Goal: Task Accomplishment & Management: Manage account settings

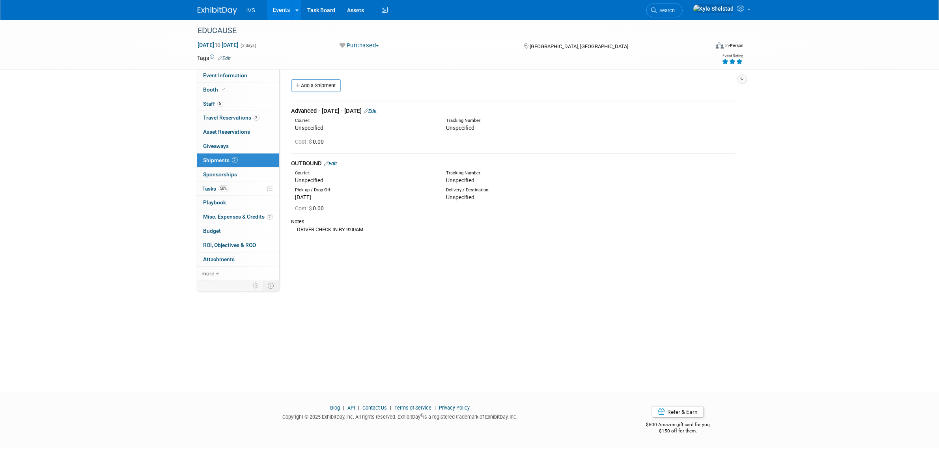
click at [277, 11] on link "Events" at bounding box center [281, 10] width 29 height 20
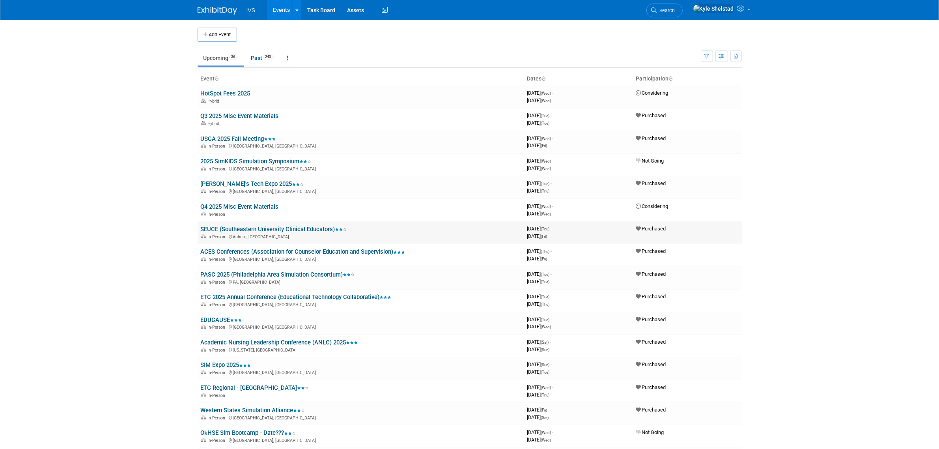
click at [299, 230] on link "SEUCE (Southeastern University Clinical Educators)" at bounding box center [274, 229] width 146 height 7
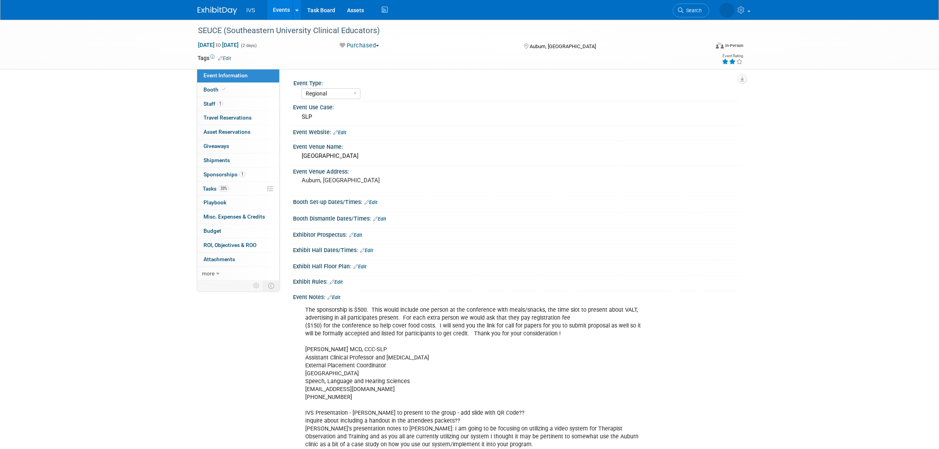
select select "Regional"
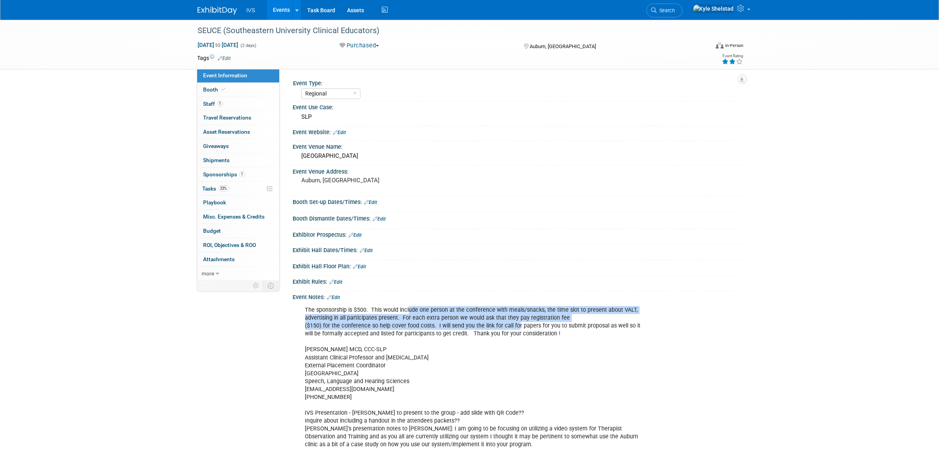
drag, startPoint x: 442, startPoint y: 312, endPoint x: 525, endPoint y: 324, distance: 84.1
click at [525, 324] on div "The sponsorship is $500. This would include one person at the conference with m…" at bounding box center [477, 405] width 355 height 206
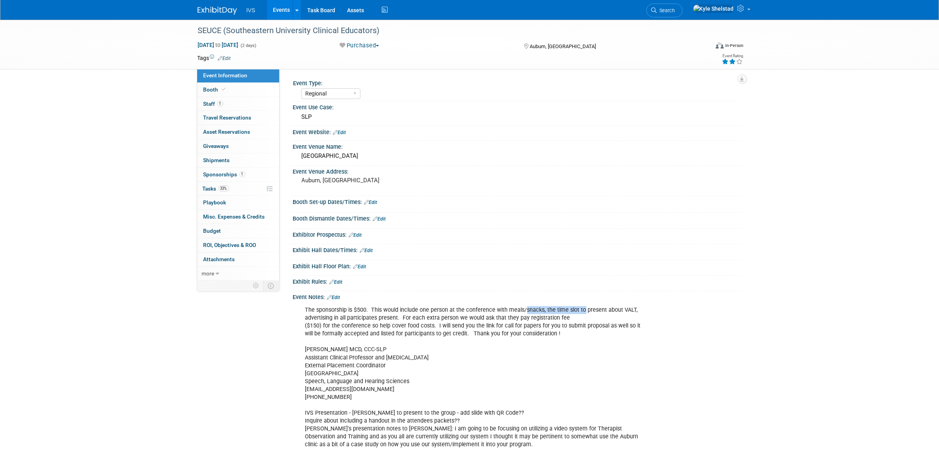
drag, startPoint x: 526, startPoint y: 310, endPoint x: 585, endPoint y: 311, distance: 59.6
click at [584, 310] on div "The sponsorship is $500. This would include one person at the conference with m…" at bounding box center [477, 405] width 355 height 206
drag, startPoint x: 607, startPoint y: 311, endPoint x: 658, endPoint y: 316, distance: 51.5
click at [657, 316] on div "The sponsorship is $500. This would include one person at the conference with m…" at bounding box center [480, 405] width 361 height 206
click at [382, 328] on div "The sponsorship is $500. This would include one person at the conference with m…" at bounding box center [477, 405] width 355 height 206
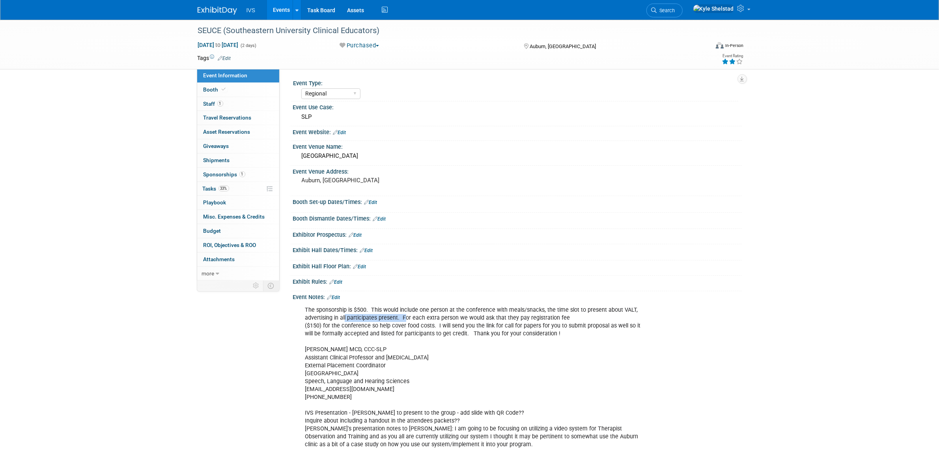
drag, startPoint x: 346, startPoint y: 318, endPoint x: 432, endPoint y: 316, distance: 86.4
click at [429, 316] on div "The sponsorship is $500. This would include one person at the conference with m…" at bounding box center [477, 405] width 355 height 206
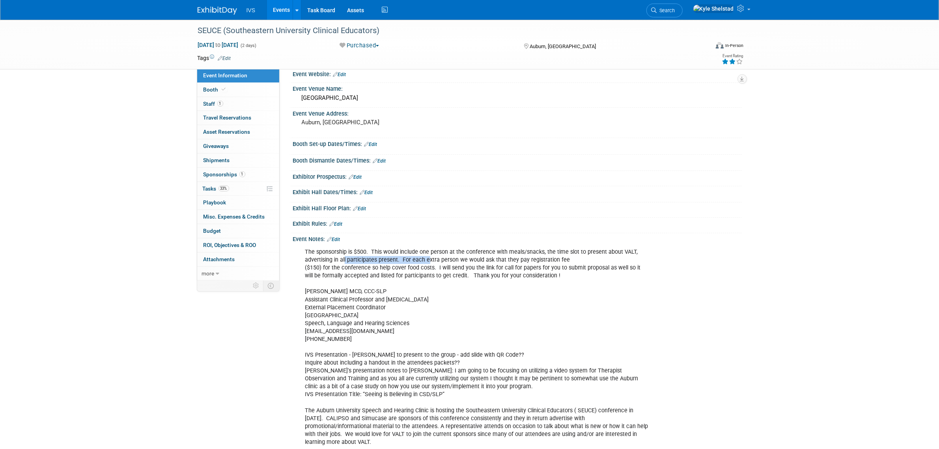
scroll to position [65, 0]
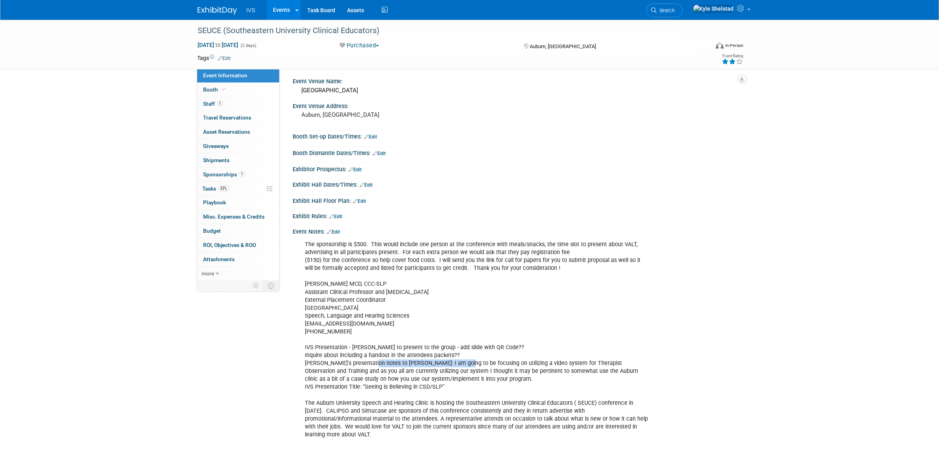
drag, startPoint x: 370, startPoint y: 364, endPoint x: 468, endPoint y: 362, distance: 98.2
click at [468, 362] on div "The sponsorship is $500. This would include one person at the conference with m…" at bounding box center [477, 340] width 355 height 206
click at [472, 363] on div "The sponsorship is $500. This would include one person at the conference with m…" at bounding box center [477, 340] width 355 height 206
drag, startPoint x: 391, startPoint y: 367, endPoint x: 510, endPoint y: 366, distance: 119.1
click at [510, 366] on div "The sponsorship is $500. This would include one person at the conference with m…" at bounding box center [477, 340] width 355 height 206
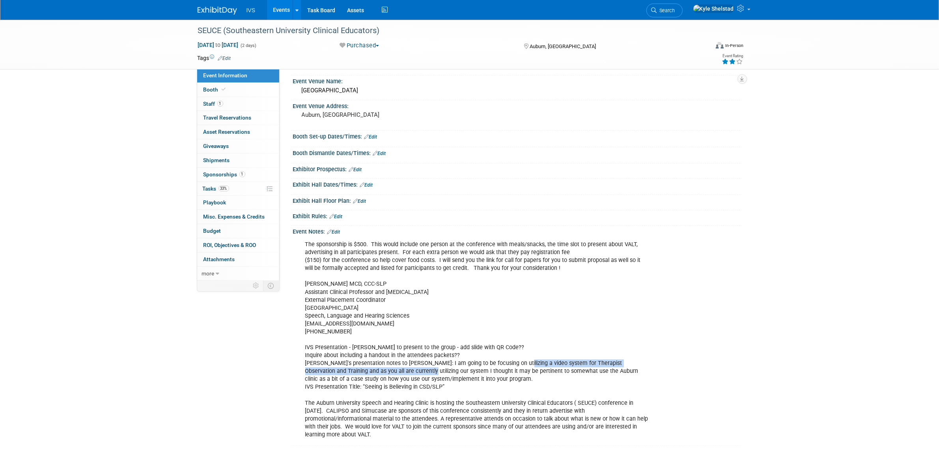
drag, startPoint x: 510, startPoint y: 366, endPoint x: 480, endPoint y: 371, distance: 30.4
click at [510, 366] on div "The sponsorship is $500. This would include one person at the conference with m…" at bounding box center [477, 340] width 355 height 206
drag, startPoint x: 427, startPoint y: 370, endPoint x: 456, endPoint y: 375, distance: 29.3
click at [449, 373] on div "The sponsorship is $500. This would include one person at the conference with m…" at bounding box center [477, 340] width 355 height 206
drag, startPoint x: 501, startPoint y: 365, endPoint x: 591, endPoint y: 378, distance: 90.4
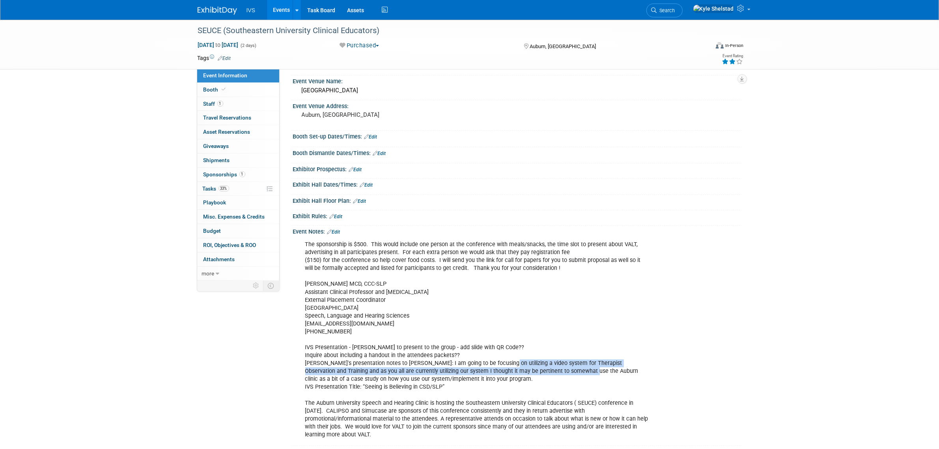
click at [584, 375] on div "The sponsorship is $500. This would include one person at the conference with m…" at bounding box center [477, 340] width 355 height 206
click at [594, 379] on div "The sponsorship is $500. This would include one person at the conference with m…" at bounding box center [477, 340] width 355 height 206
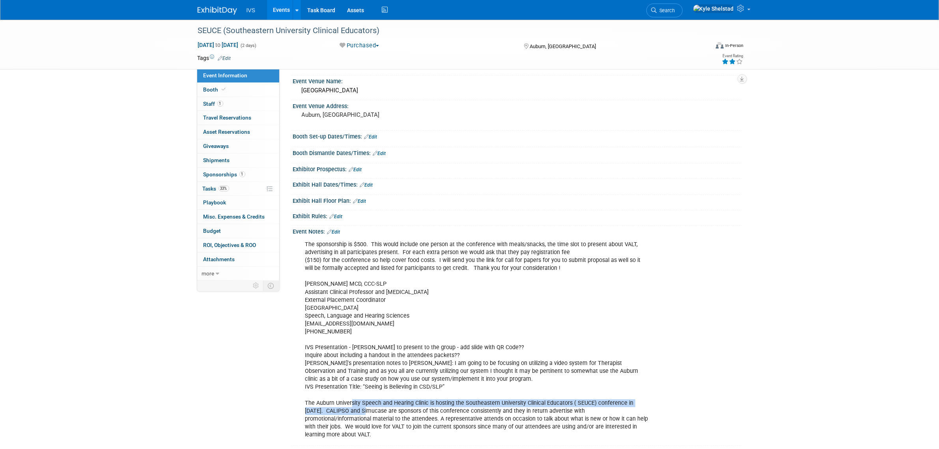
drag, startPoint x: 344, startPoint y: 407, endPoint x: 419, endPoint y: 404, distance: 75.0
click at [405, 404] on div "The sponsorship is $500. This would include one person at the conference with m…" at bounding box center [477, 340] width 355 height 206
click at [488, 403] on div "The sponsorship is $500. This would include one person at the conference with m…" at bounding box center [477, 340] width 355 height 206
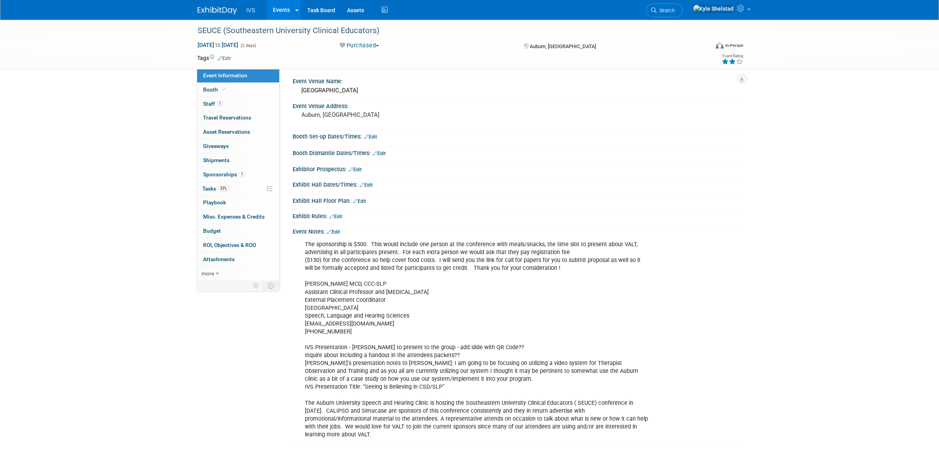
drag, startPoint x: 493, startPoint y: 409, endPoint x: 501, endPoint y: 409, distance: 8.3
click at [496, 409] on div "The sponsorship is $500. This would include one person at the conference with m…" at bounding box center [477, 340] width 355 height 206
click at [230, 86] on link "Booth" at bounding box center [238, 90] width 82 height 14
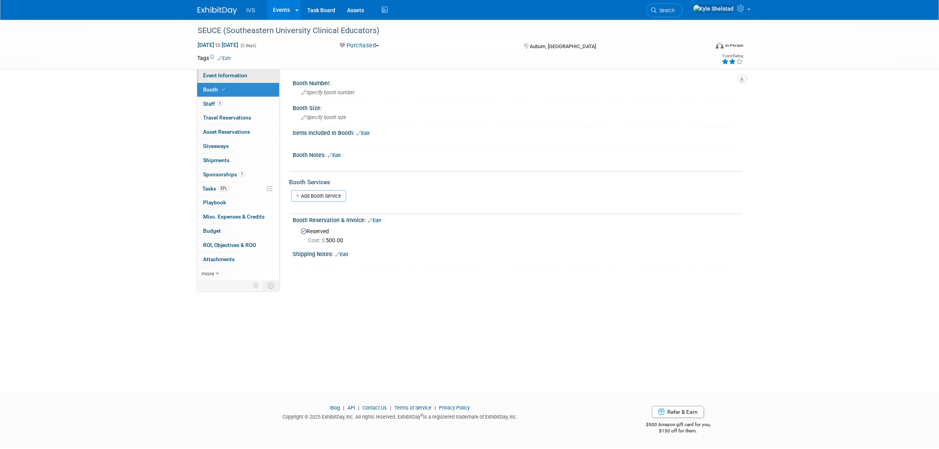
click at [247, 74] on link "Event Information" at bounding box center [238, 76] width 82 height 14
select select "Regional"
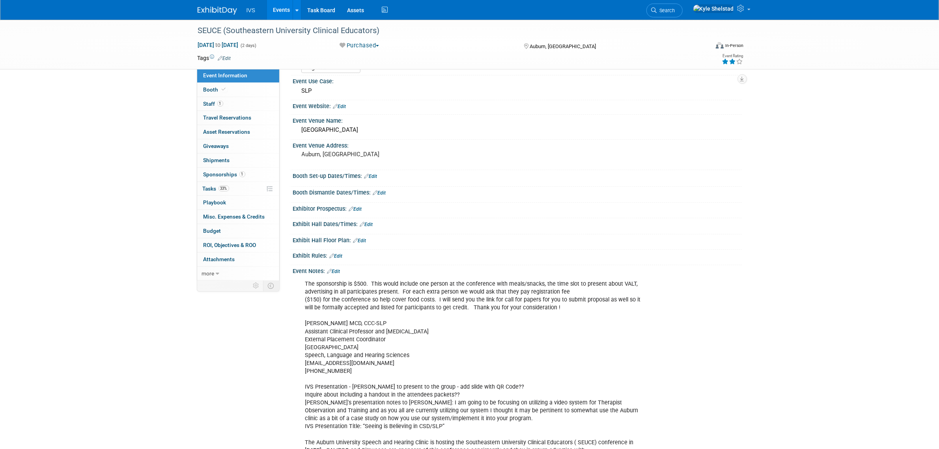
scroll to position [65, 0]
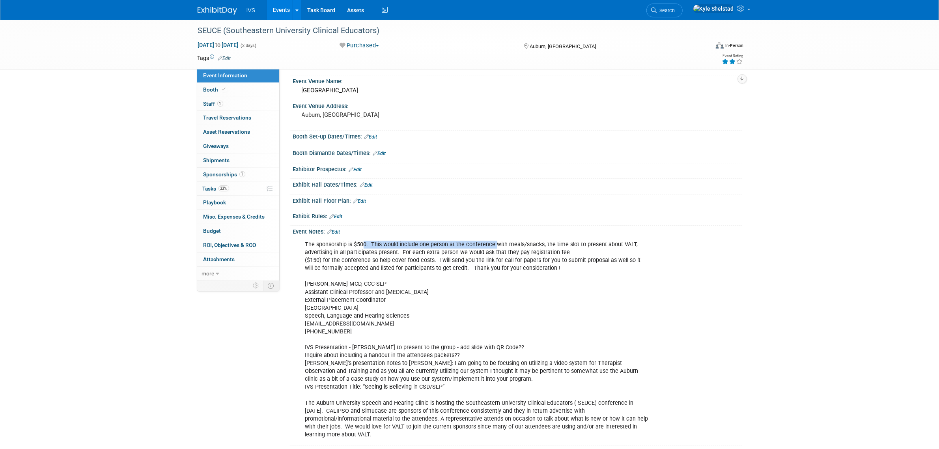
drag, startPoint x: 376, startPoint y: 245, endPoint x: 508, endPoint y: 243, distance: 132.6
click at [507, 243] on div "The sponsorship is $500. This would include one person at the conference with m…" at bounding box center [477, 340] width 355 height 206
click at [508, 243] on div "The sponsorship is $500. This would include one person at the conference with m…" at bounding box center [477, 340] width 355 height 206
drag, startPoint x: 398, startPoint y: 245, endPoint x: 541, endPoint y: 244, distance: 143.2
click at [539, 243] on div "The sponsorship is $500. This would include one person at the conference with m…" at bounding box center [477, 340] width 355 height 206
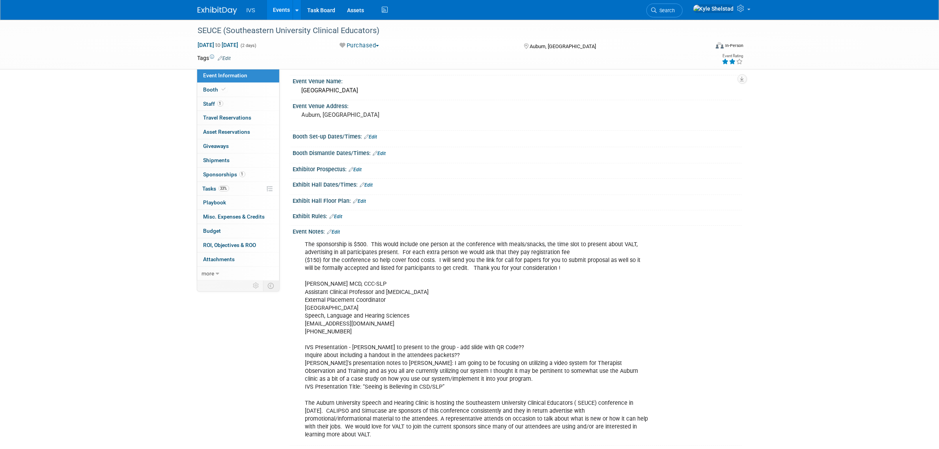
click at [541, 244] on div "The sponsorship is $500. This would include one person at the conference with m…" at bounding box center [477, 340] width 355 height 206
drag, startPoint x: 432, startPoint y: 241, endPoint x: 523, endPoint y: 243, distance: 90.7
click at [522, 242] on div "The sponsorship is $500. This would include one person at the conference with m…" at bounding box center [477, 340] width 355 height 206
drag, startPoint x: 528, startPoint y: 243, endPoint x: 591, endPoint y: 243, distance: 63.1
click at [588, 243] on div "The sponsorship is $500. This would include one person at the conference with m…" at bounding box center [477, 340] width 355 height 206
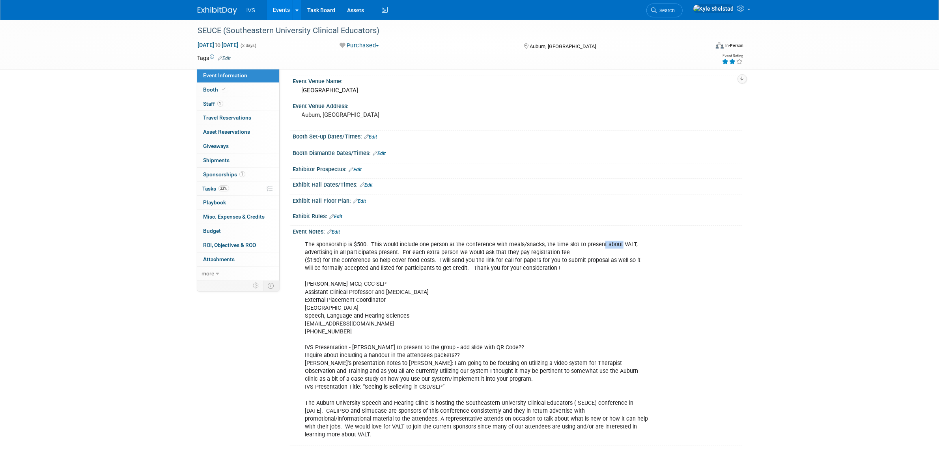
drag, startPoint x: 599, startPoint y: 244, endPoint x: 628, endPoint y: 244, distance: 28.8
click at [623, 244] on div "The sponsorship is $500. This would include one person at the conference with m…" at bounding box center [477, 340] width 355 height 206
click at [635, 245] on div "The sponsorship is $500. This would include one person at the conference with m…" at bounding box center [477, 340] width 355 height 206
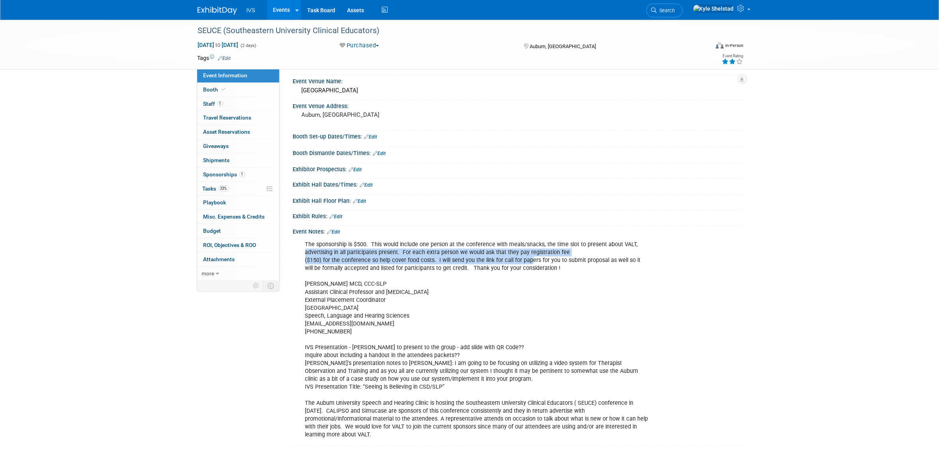
drag, startPoint x: 532, startPoint y: 255, endPoint x: 525, endPoint y: 256, distance: 7.2
click at [527, 256] on div "The sponsorship is $500. This would include one person at the conference with m…" at bounding box center [477, 340] width 355 height 206
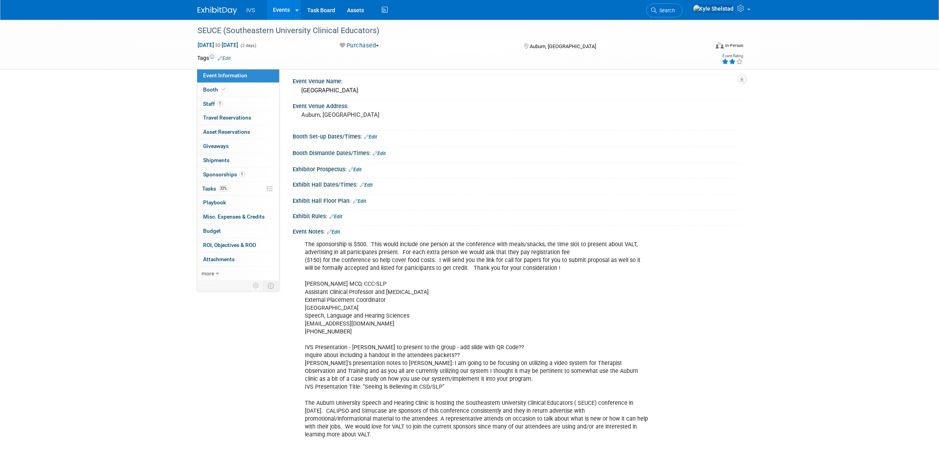
click at [393, 247] on div "The sponsorship is $500. This would include one person at the conference with m…" at bounding box center [477, 340] width 355 height 206
drag, startPoint x: 468, startPoint y: 246, endPoint x: 473, endPoint y: 246, distance: 4.3
click at [473, 246] on div "The sponsorship is $500. This would include one person at the conference with m…" at bounding box center [477, 340] width 355 height 206
drag, startPoint x: 385, startPoint y: 254, endPoint x: 520, endPoint y: 247, distance: 134.3
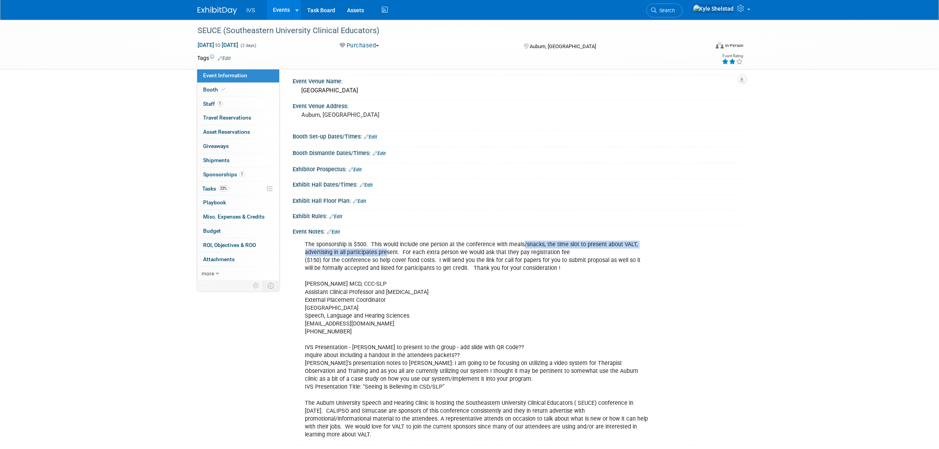
click at [520, 247] on div "The sponsorship is $500. This would include one person at the conference with m…" at bounding box center [477, 340] width 355 height 206
click at [476, 263] on div "The sponsorship is $500. This would include one person at the conference with m…" at bounding box center [477, 340] width 355 height 206
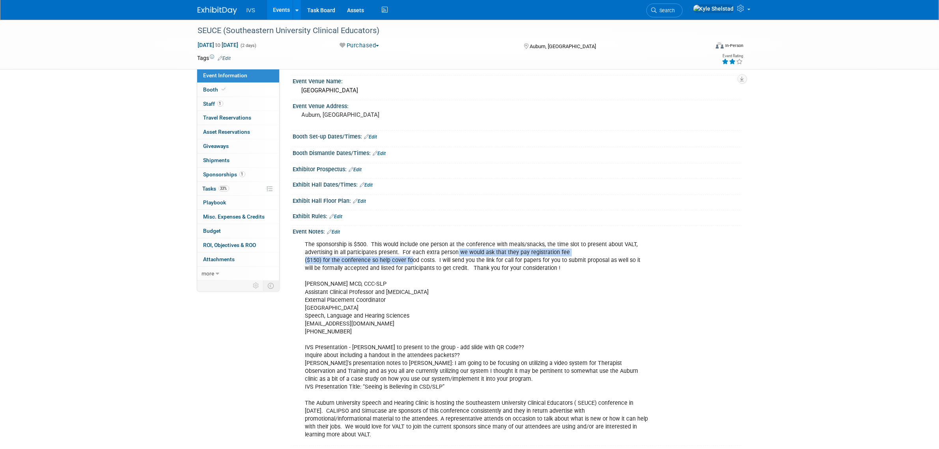
drag, startPoint x: 410, startPoint y: 256, endPoint x: 510, endPoint y: 255, distance: 99.4
click at [505, 254] on div "The sponsorship is $500. This would include one person at the conference with m…" at bounding box center [477, 340] width 355 height 206
click at [510, 255] on div "The sponsorship is $500. This would include one person at the conference with m…" at bounding box center [477, 340] width 355 height 206
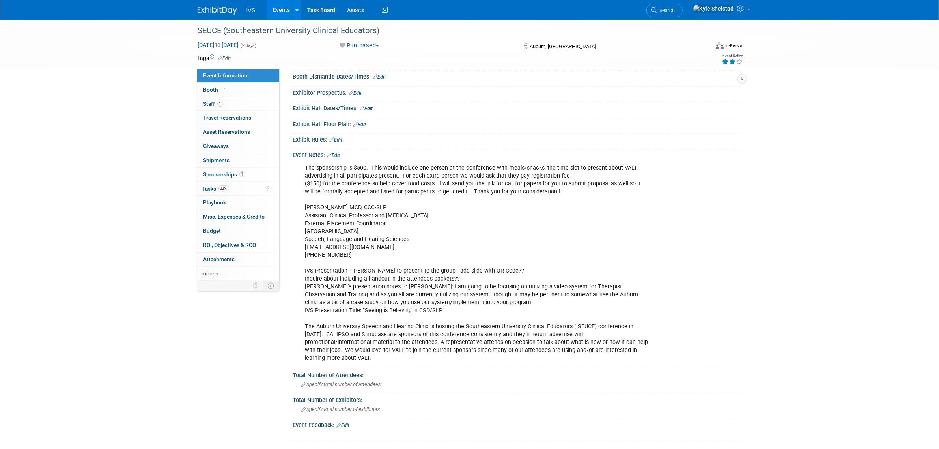
scroll to position [131, 0]
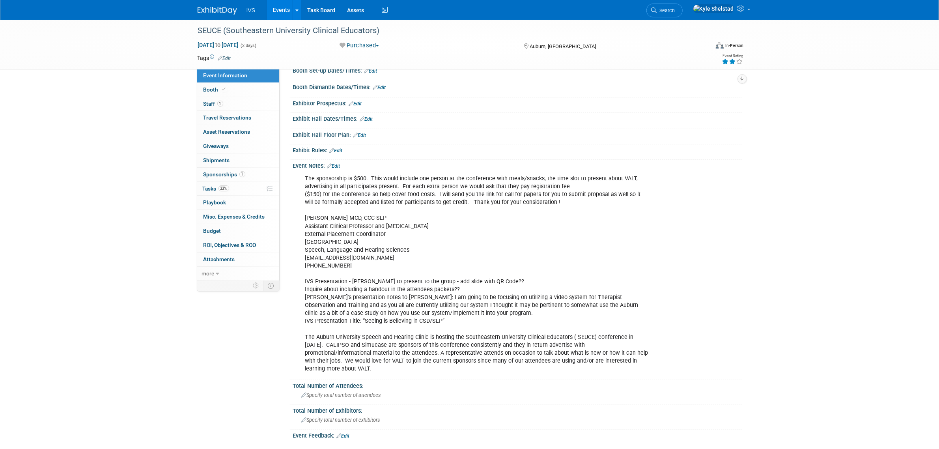
click at [337, 164] on link "Edit" at bounding box center [333, 166] width 13 height 6
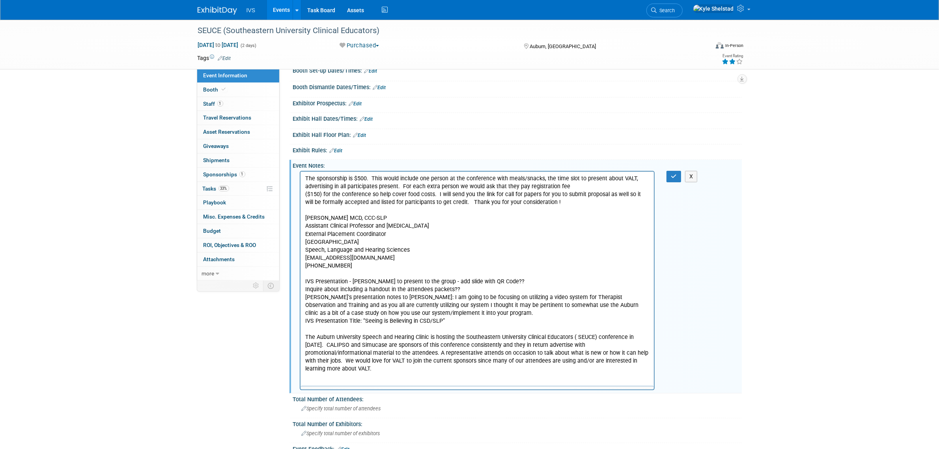
scroll to position [0, 0]
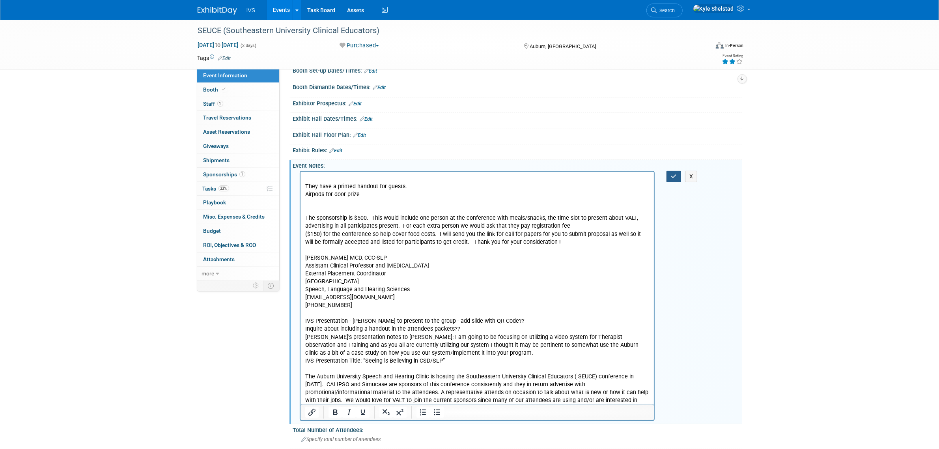
click at [677, 180] on button "button" at bounding box center [674, 176] width 15 height 11
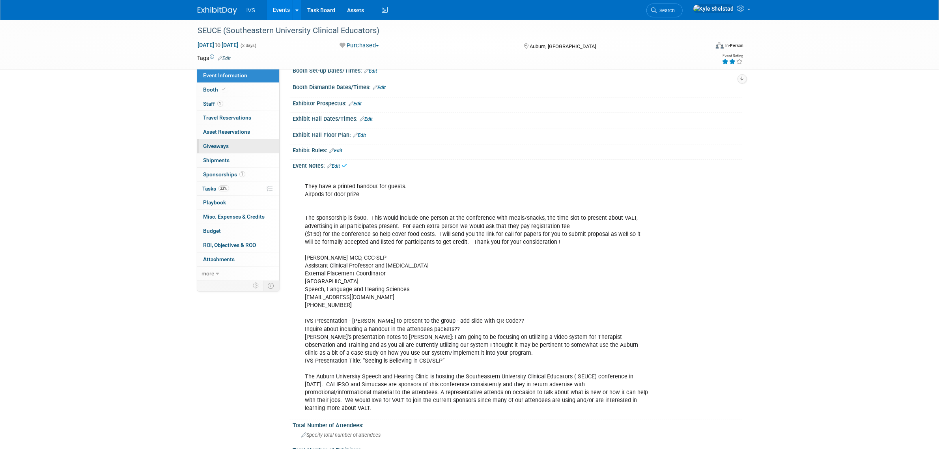
click at [231, 144] on link "0 Giveaways 0" at bounding box center [238, 146] width 82 height 14
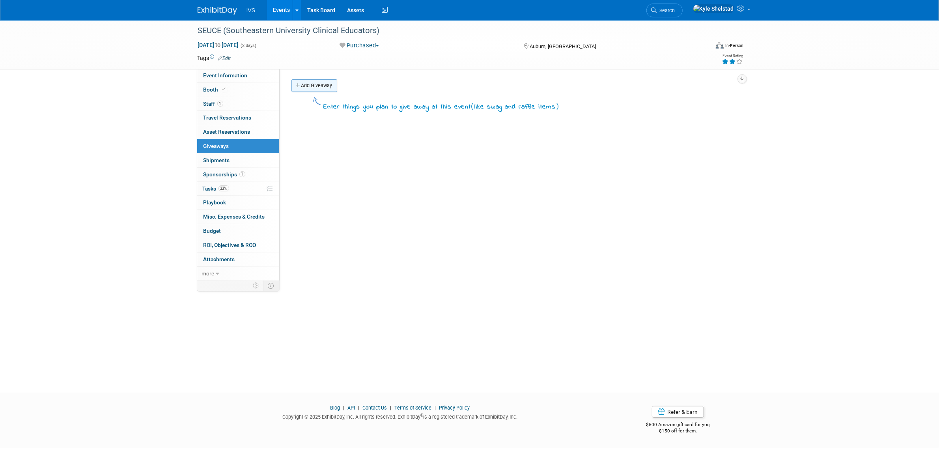
click at [302, 89] on link "Add Giveaway" at bounding box center [315, 85] width 46 height 13
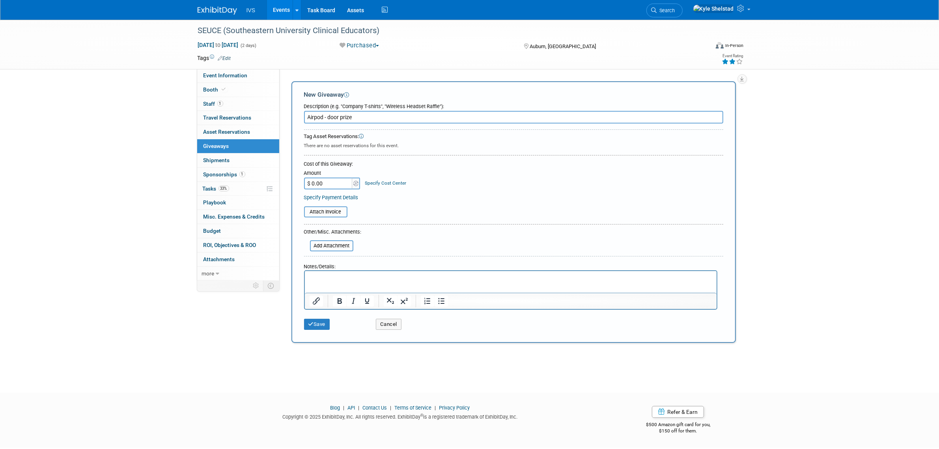
type input "Airpod - door prize"
click at [322, 188] on input "$ 0.00" at bounding box center [328, 184] width 49 height 12
type input "$ 100.00"
click at [314, 319] on button "Save" at bounding box center [317, 324] width 26 height 11
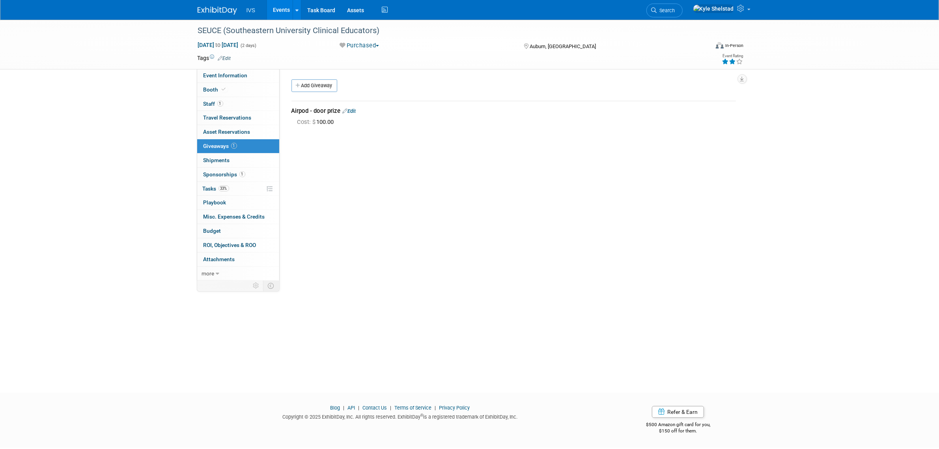
click at [285, 8] on link "Events" at bounding box center [281, 10] width 29 height 20
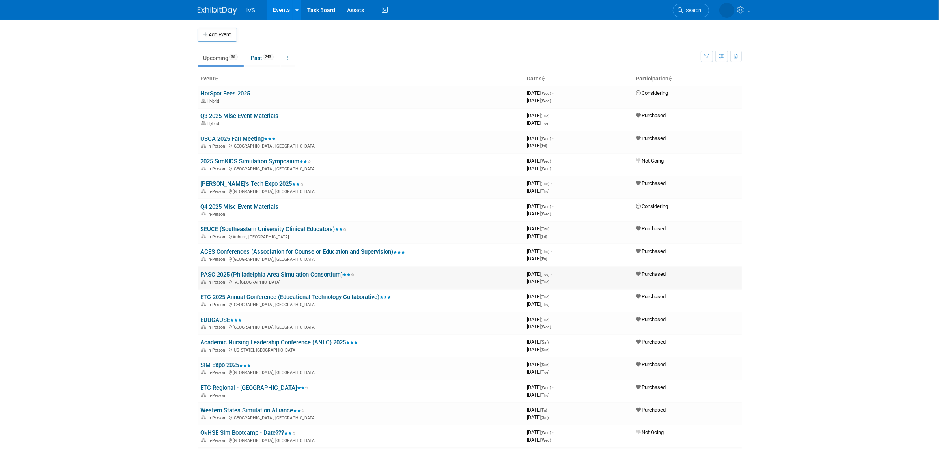
click at [261, 276] on td "PASC 2025 (Philadelphia Area Simulation Consortium) In-Person PA, United States" at bounding box center [361, 278] width 327 height 22
click at [268, 271] on link "PASC 2025 (Philadelphia Area Simulation Consortium)" at bounding box center [278, 274] width 154 height 7
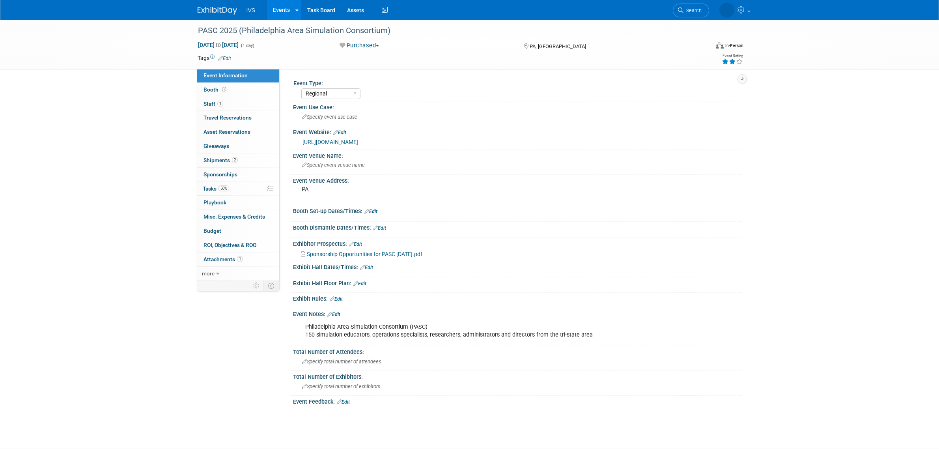
select select "Regional"
click at [372, 211] on link "Edit" at bounding box center [371, 212] width 13 height 6
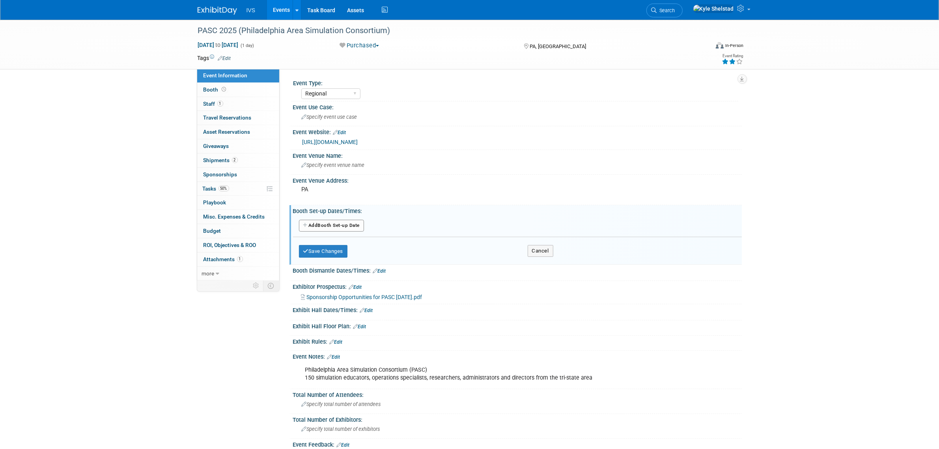
click at [342, 228] on button "Add Another Booth Set-up Date" at bounding box center [331, 226] width 65 height 12
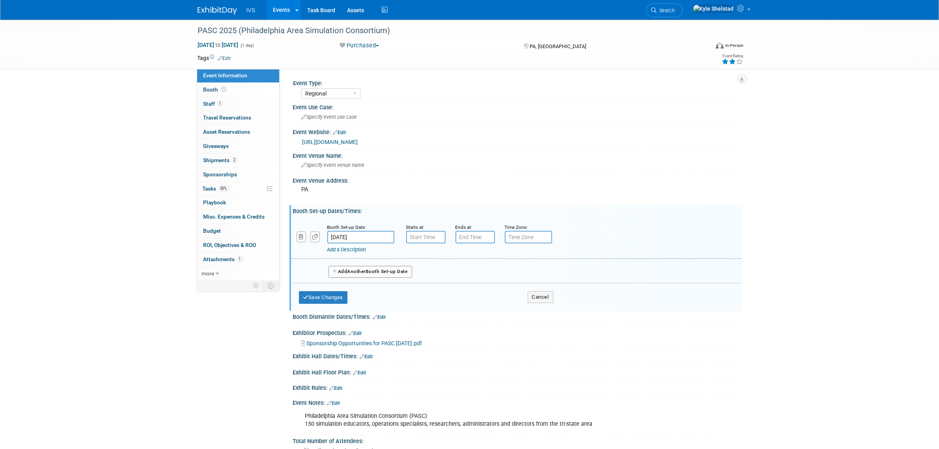
type input "7:00 AM"
click at [423, 238] on input "7:00 AM" at bounding box center [425, 237] width 39 height 13
click at [479, 307] on span at bounding box center [482, 308] width 53 height 14
click at [321, 297] on button "Save Changes" at bounding box center [323, 297] width 49 height 13
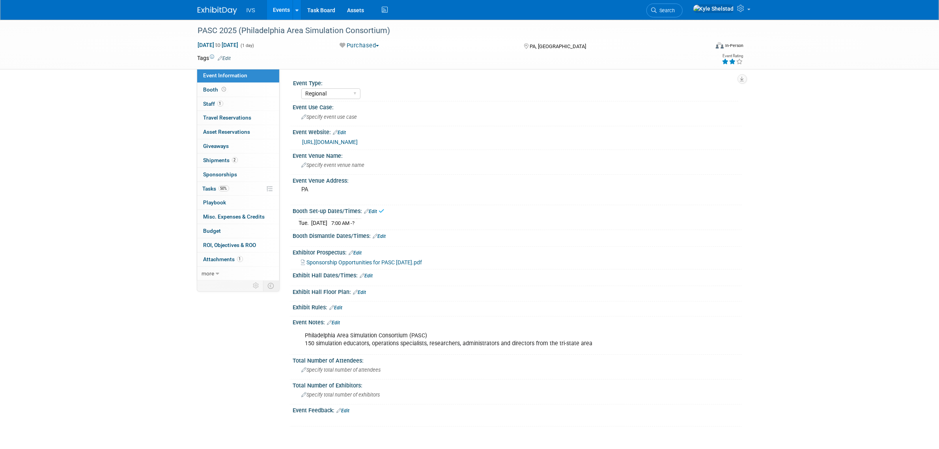
click at [384, 237] on link "Edit" at bounding box center [379, 237] width 13 height 6
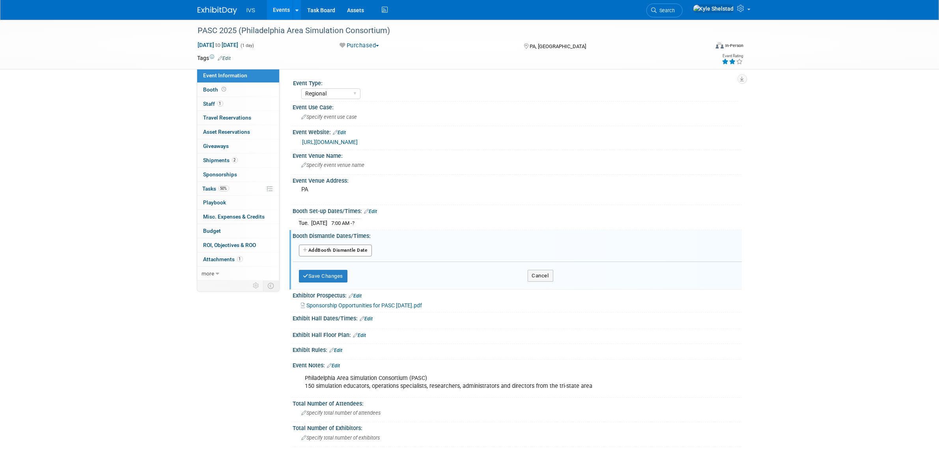
click at [335, 247] on button "Add Another Booth Dismantle Date" at bounding box center [335, 251] width 73 height 12
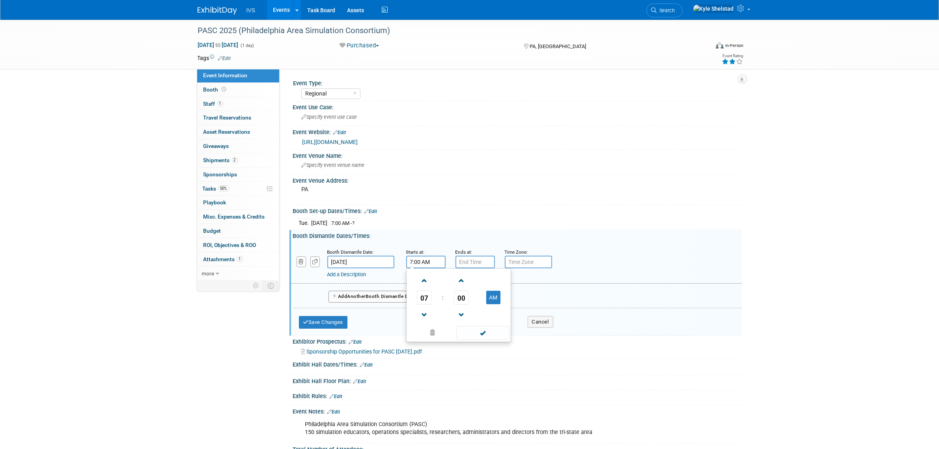
click at [425, 261] on input "7:00 AM" at bounding box center [425, 262] width 39 height 13
click at [431, 301] on span "07" at bounding box center [424, 297] width 15 height 14
click at [470, 278] on td "02" at bounding box center [471, 280] width 25 height 21
click at [458, 305] on link at bounding box center [461, 315] width 15 height 20
click at [460, 302] on span "59" at bounding box center [461, 297] width 15 height 14
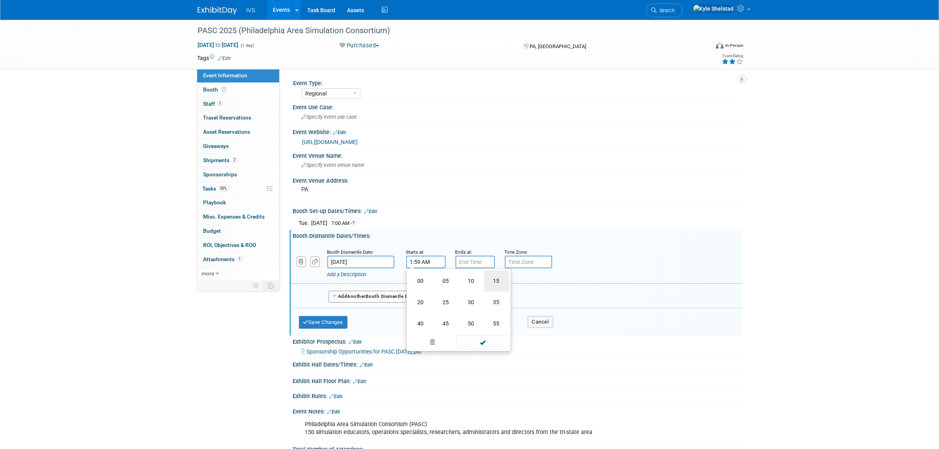
click at [492, 280] on td "15" at bounding box center [496, 280] width 25 height 21
click at [490, 301] on button "AM" at bounding box center [493, 297] width 14 height 13
type input "1:15 PM"
click at [494, 330] on span at bounding box center [482, 333] width 53 height 14
click at [321, 320] on button "Save Changes" at bounding box center [323, 322] width 49 height 13
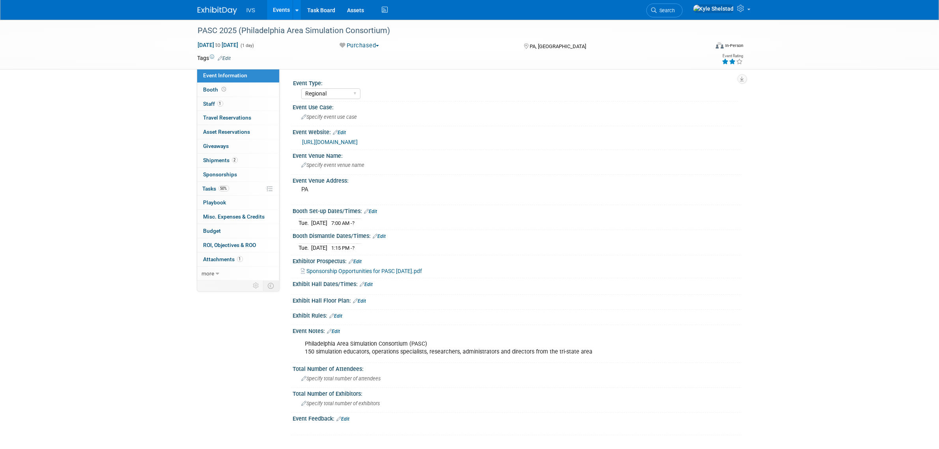
click at [358, 144] on link "[URL][DOMAIN_NAME]" at bounding box center [331, 142] width 56 height 6
click at [368, 284] on link "Edit" at bounding box center [366, 285] width 13 height 6
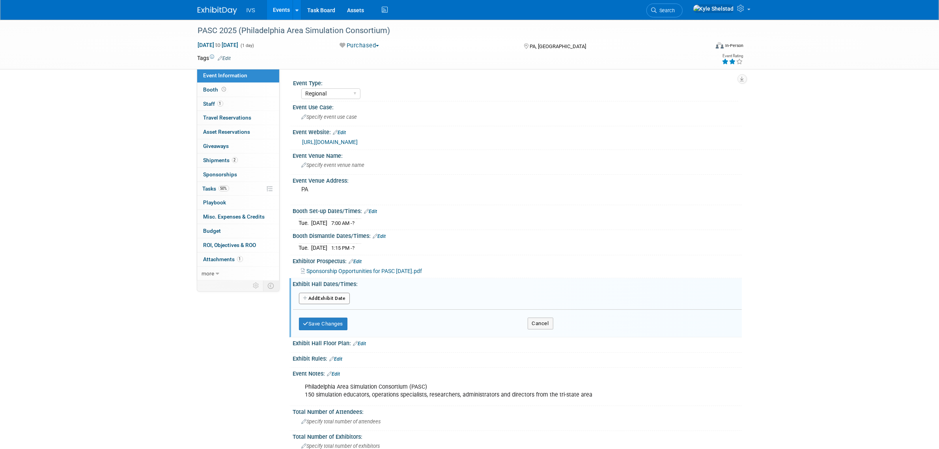
click at [319, 295] on button "Add Another Exhibit Date" at bounding box center [324, 299] width 51 height 12
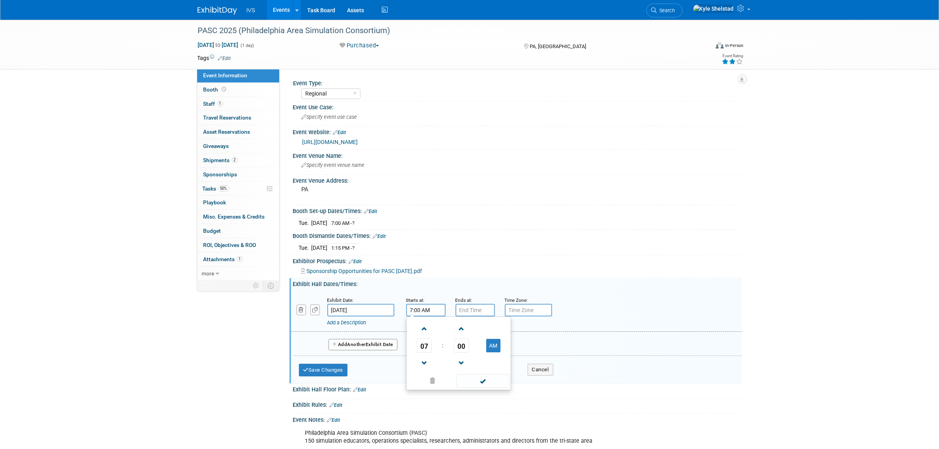
click at [428, 304] on input "7:00 AM" at bounding box center [425, 310] width 39 height 13
click at [425, 347] on span "07" at bounding box center [424, 346] width 15 height 14
click at [417, 373] on td "08" at bounding box center [420, 371] width 25 height 21
type input "8:00 AM"
click at [485, 375] on span at bounding box center [482, 381] width 53 height 14
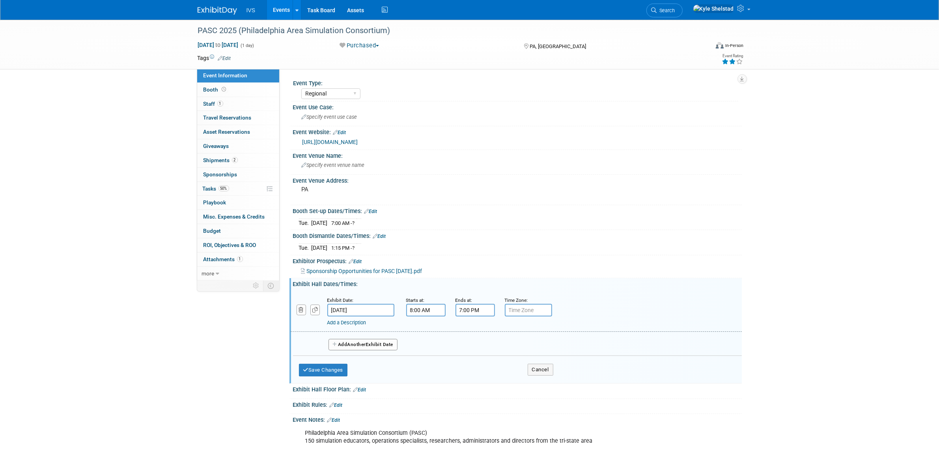
click at [484, 316] on input "7:00 PM" at bounding box center [475, 310] width 39 height 13
click at [513, 307] on input "text" at bounding box center [528, 310] width 47 height 13
click at [478, 308] on input "7:00 PM" at bounding box center [475, 310] width 39 height 13
click at [471, 341] on span "07" at bounding box center [473, 346] width 15 height 14
click at [515, 328] on td "02" at bounding box center [520, 328] width 25 height 21
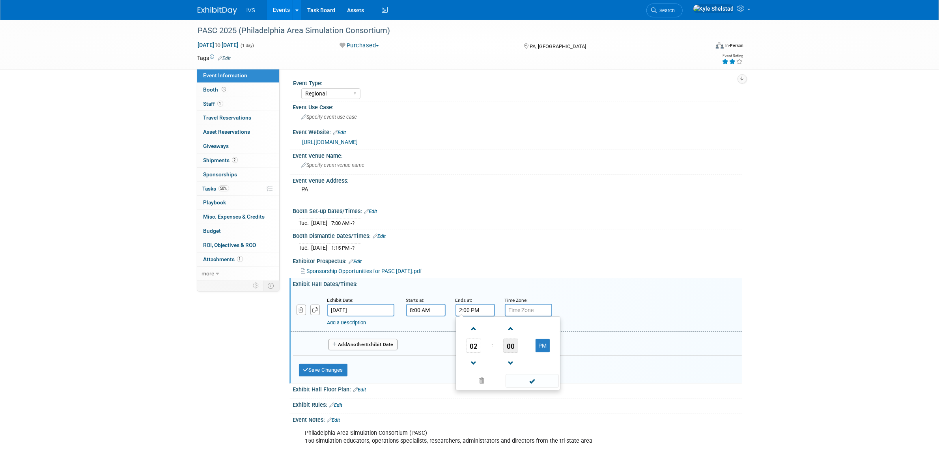
click at [511, 351] on span "00" at bounding box center [510, 346] width 15 height 14
click at [542, 326] on td "15" at bounding box center [545, 328] width 25 height 21
type input "2:15 PM"
click at [523, 377] on span at bounding box center [532, 381] width 53 height 14
click at [327, 364] on button "Save Changes" at bounding box center [323, 370] width 49 height 13
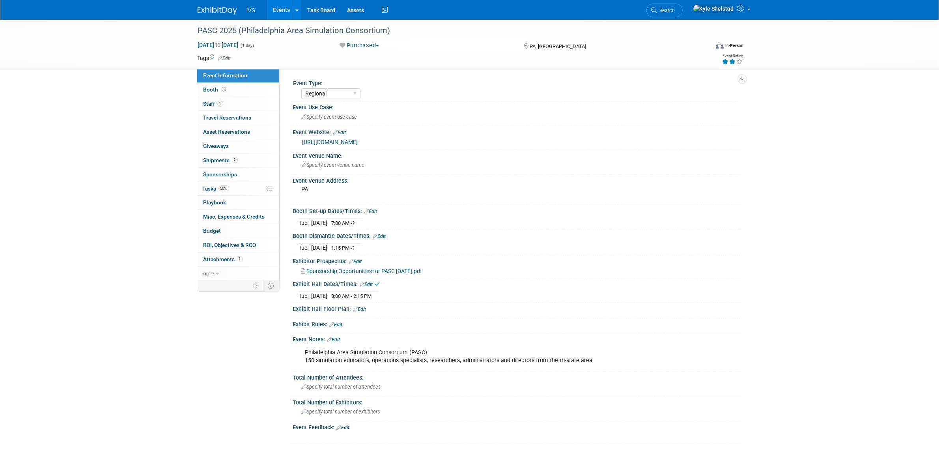
click at [386, 238] on link "Edit" at bounding box center [379, 237] width 13 height 6
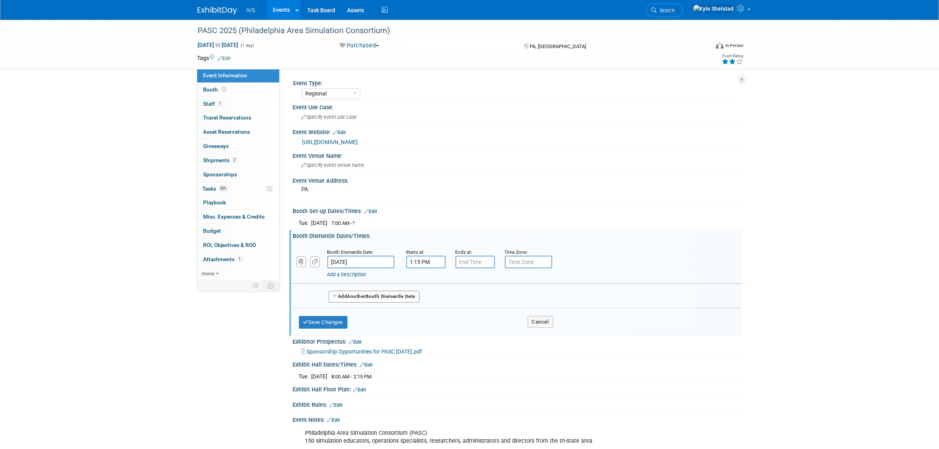
click at [415, 261] on input "1:15 PM" at bounding box center [425, 262] width 39 height 13
drag, startPoint x: 429, startPoint y: 302, endPoint x: 427, endPoint y: 298, distance: 4.4
click at [427, 298] on span "01" at bounding box center [424, 297] width 15 height 14
click at [462, 281] on td "02" at bounding box center [471, 280] width 25 height 21
type input "2:15 PM"
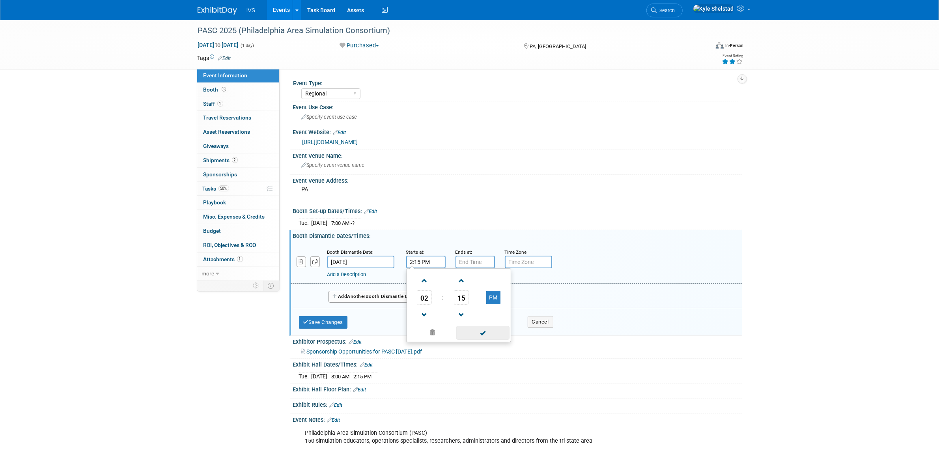
click at [487, 328] on span at bounding box center [482, 333] width 53 height 14
click at [334, 320] on button "Save Changes" at bounding box center [323, 322] width 49 height 13
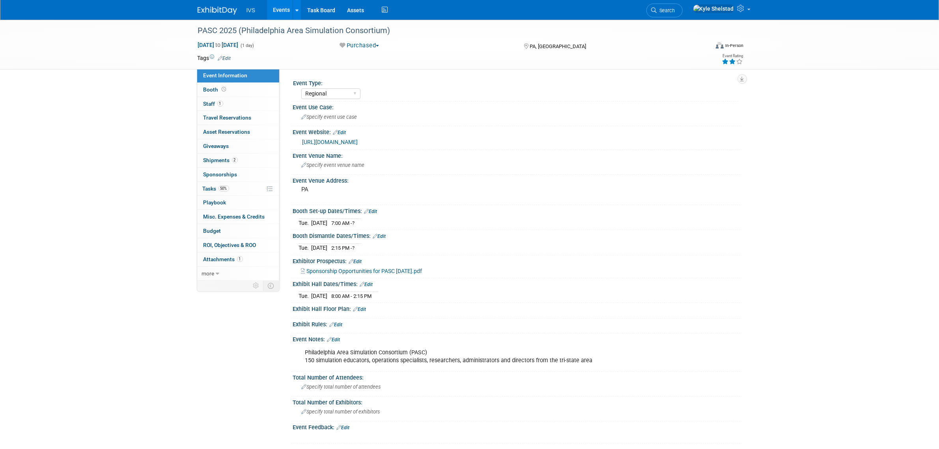
click at [378, 210] on link "Edit" at bounding box center [371, 212] width 13 height 6
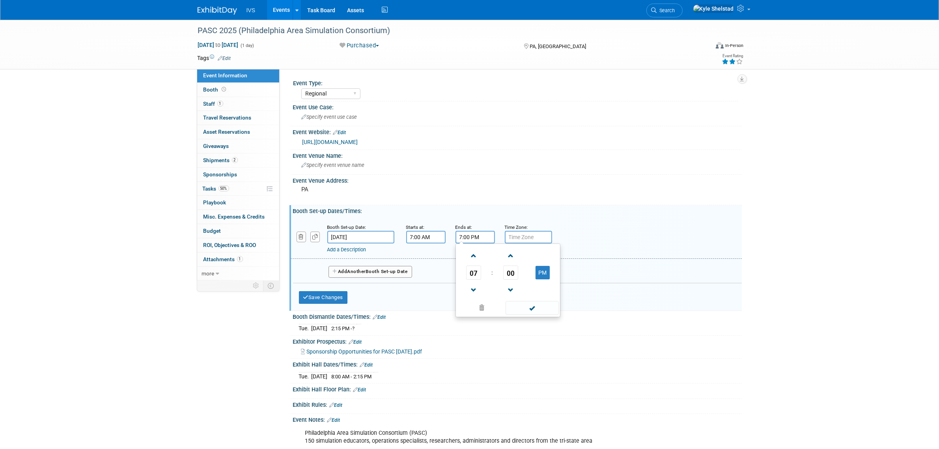
click at [472, 232] on input "7:00 PM" at bounding box center [475, 237] width 39 height 13
click at [472, 271] on span "07" at bounding box center [473, 273] width 15 height 14
click at [472, 298] on td "08" at bounding box center [470, 298] width 25 height 21
click at [544, 274] on button "PM" at bounding box center [543, 272] width 14 height 13
type input "8:00 AM"
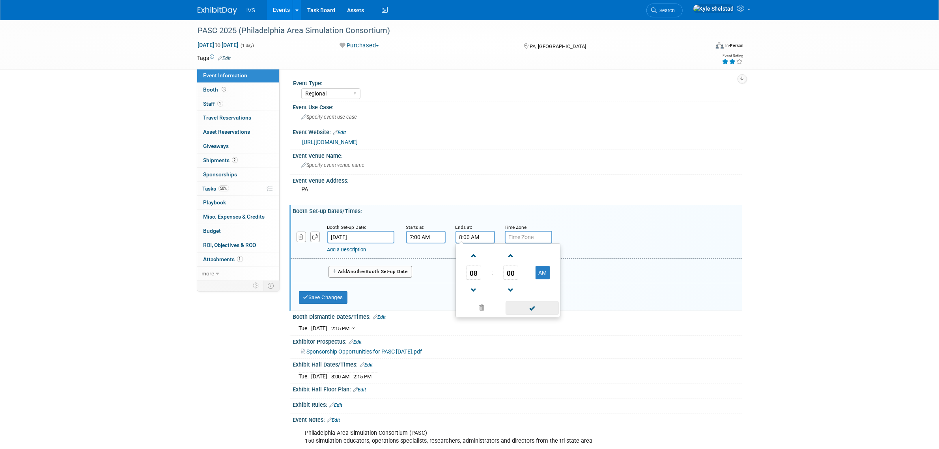
click at [530, 312] on span at bounding box center [532, 308] width 53 height 14
click at [307, 297] on icon "button" at bounding box center [306, 297] width 6 height 5
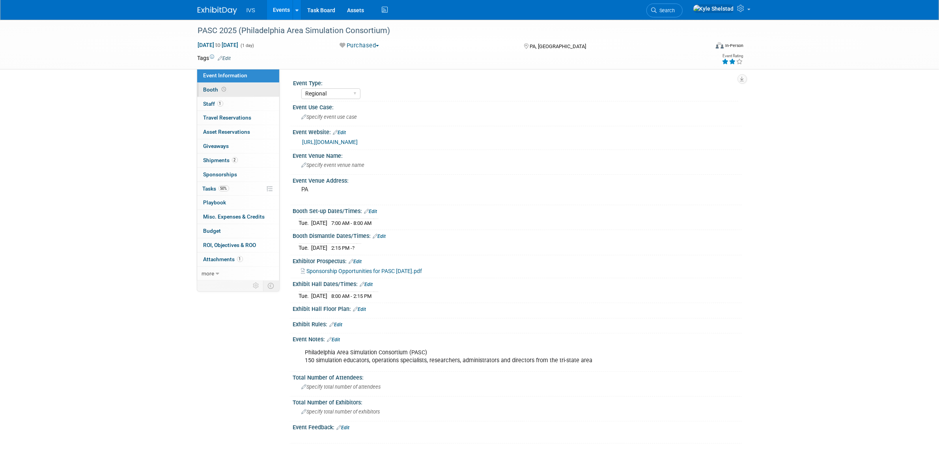
click at [258, 90] on link "Booth" at bounding box center [238, 90] width 82 height 14
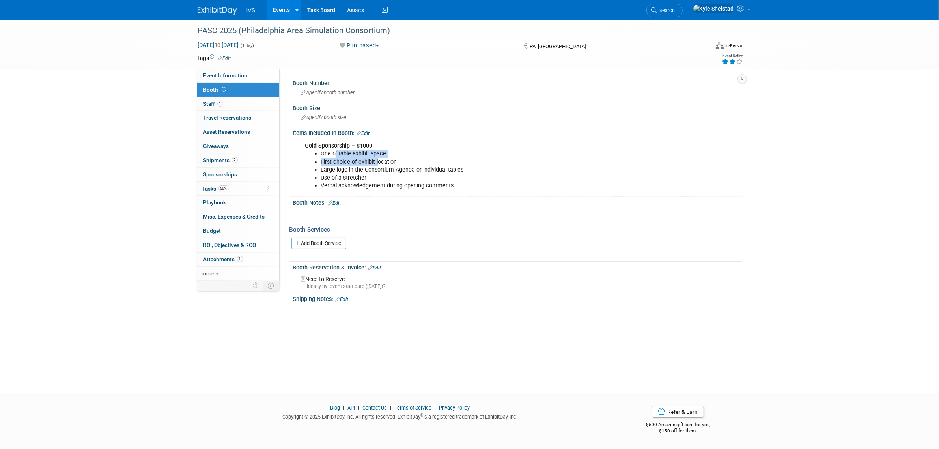
drag, startPoint x: 360, startPoint y: 155, endPoint x: 387, endPoint y: 162, distance: 28.1
click at [387, 162] on ul "One 6’ table exhibit space First choice of exhibit location Large logo in the C…" at bounding box center [477, 169] width 345 height 39
click at [387, 162] on li "First choice of exhibit location" at bounding box center [485, 162] width 329 height 8
drag, startPoint x: 329, startPoint y: 173, endPoint x: 466, endPoint y: 205, distance: 140.3
click at [466, 205] on div "Booth Number: Specify booth number Booth Size: Specify booth size Edit Use of a…" at bounding box center [514, 196] width 445 height 238
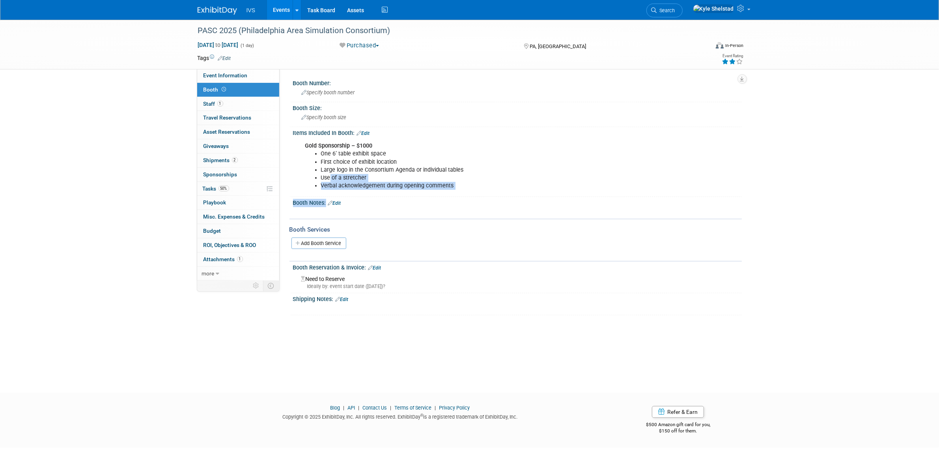
click at [456, 176] on li "Use of a stretcher" at bounding box center [485, 178] width 329 height 8
drag, startPoint x: 443, startPoint y: 178, endPoint x: 368, endPoint y: 177, distance: 75.0
click at [368, 177] on li "Use of a stretcher" at bounding box center [485, 178] width 329 height 8
drag, startPoint x: 346, startPoint y: 167, endPoint x: 444, endPoint y: 189, distance: 100.8
click at [444, 189] on div "Gold Sponsorship – $1000 One 6’ table exhibit space First choice of exhibit loc…" at bounding box center [477, 165] width 355 height 55
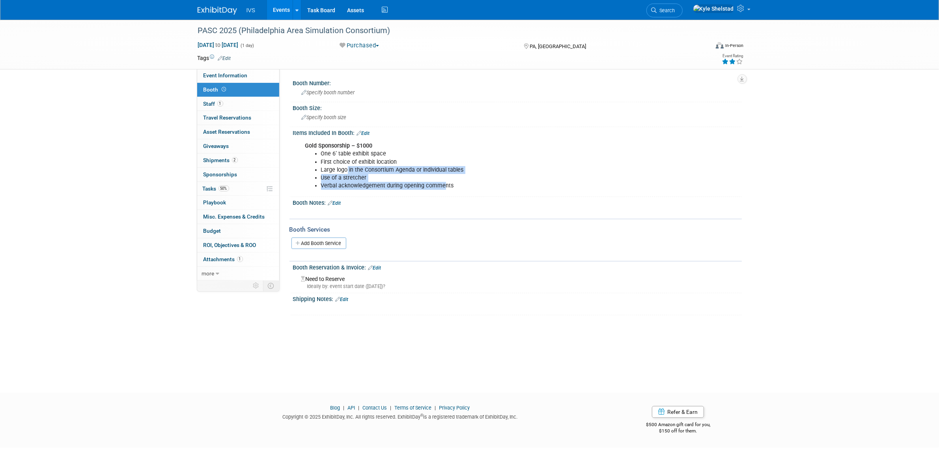
click at [444, 189] on div "Gold Sponsorship – $1000 One 6’ table exhibit space First choice of exhibit loc…" at bounding box center [477, 165] width 355 height 55
drag, startPoint x: 443, startPoint y: 184, endPoint x: 340, endPoint y: 159, distance: 106.0
click at [340, 159] on ul "One 6’ table exhibit space First choice of exhibit location Large logo in the C…" at bounding box center [477, 169] width 345 height 39
click at [340, 160] on li "First choice of exhibit location" at bounding box center [485, 162] width 329 height 8
drag, startPoint x: 336, startPoint y: 162, endPoint x: 468, endPoint y: 161, distance: 131.4
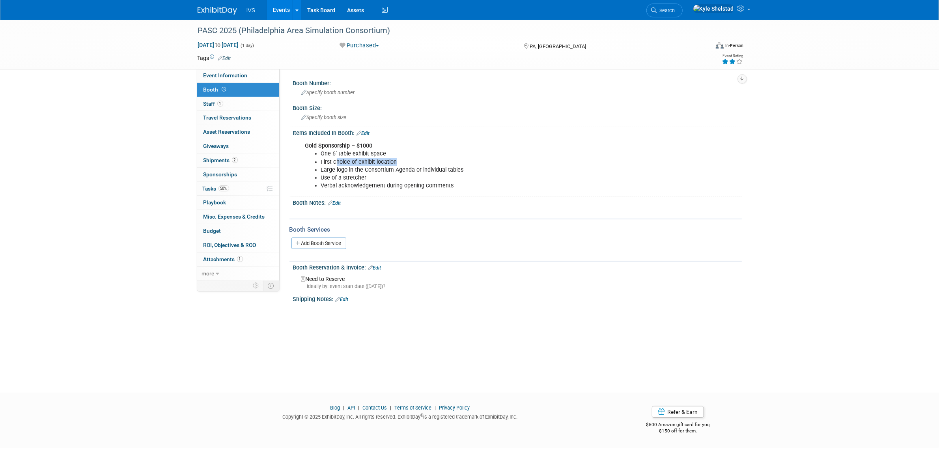
click at [468, 161] on li "First choice of exhibit location" at bounding box center [485, 162] width 329 height 8
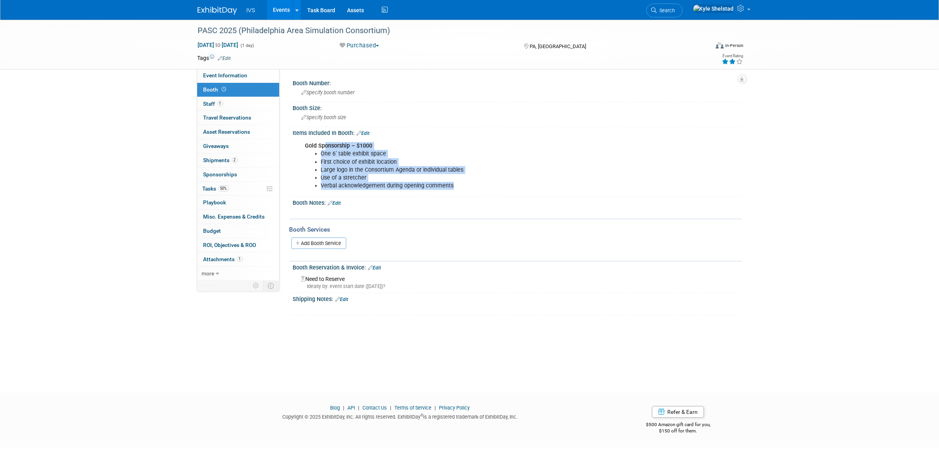
drag, startPoint x: 323, startPoint y: 145, endPoint x: 478, endPoint y: 191, distance: 161.5
click at [478, 191] on div "Gold Sponsorship – $1000 One 6’ table exhibit space First choice of exhibit loc…" at bounding box center [477, 165] width 355 height 55
click at [328, 145] on b "Gold Sponsorship – $1000" at bounding box center [338, 145] width 67 height 7
drag, startPoint x: 317, startPoint y: 137, endPoint x: 396, endPoint y: 162, distance: 82.6
click at [396, 161] on div "Gold Sponsorship – $1000 One 6’ table exhibit space First choice of exhibit loc…" at bounding box center [477, 165] width 355 height 55
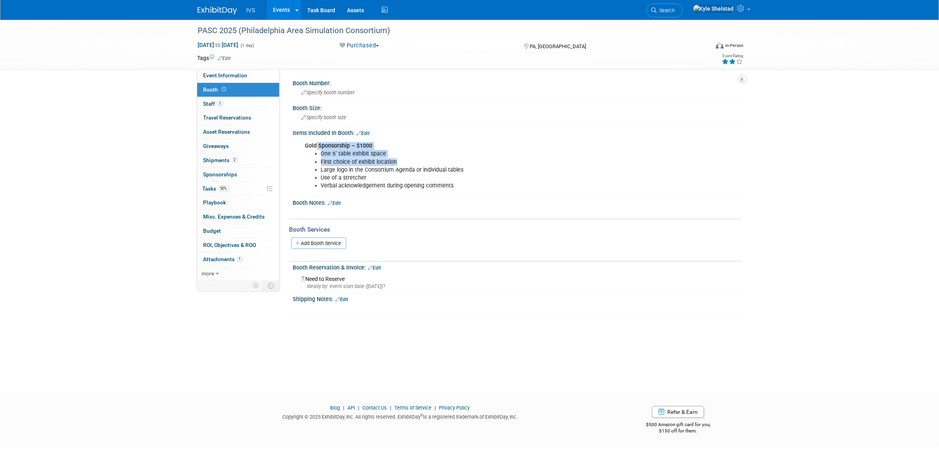
click at [396, 163] on li "First choice of exhibit location" at bounding box center [485, 162] width 329 height 8
drag, startPoint x: 413, startPoint y: 176, endPoint x: 450, endPoint y: 187, distance: 39.0
click at [450, 187] on ul "One 6’ table exhibit space First choice of exhibit location Large logo in the C…" at bounding box center [477, 169] width 345 height 39
click at [450, 187] on li "Verbal acknowledgement during opening comments" at bounding box center [485, 186] width 329 height 8
click at [318, 166] on ul "One 6’ table exhibit space First choice of exhibit location Large logo in the C…" at bounding box center [477, 169] width 345 height 39
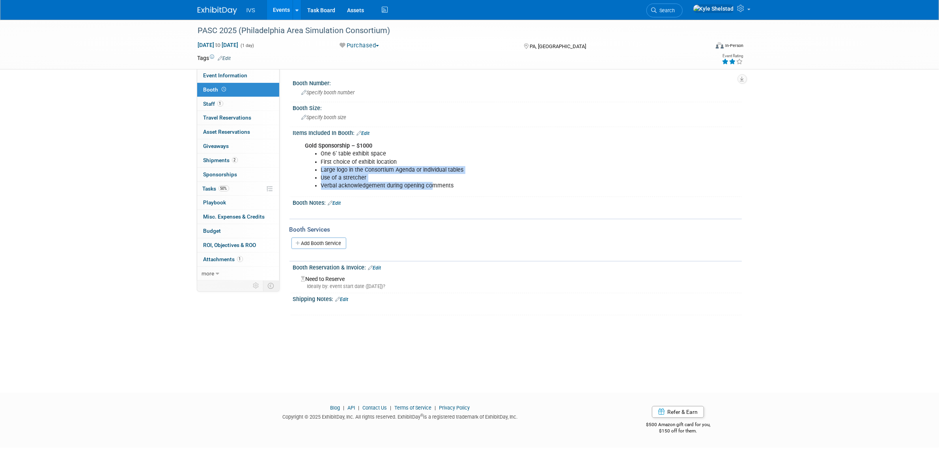
click at [318, 166] on ul "One 6’ table exhibit space First choice of exhibit location Large logo in the C…" at bounding box center [477, 169] width 345 height 39
click at [322, 159] on li "First choice of exhibit location" at bounding box center [485, 162] width 329 height 8
drag, startPoint x: 322, startPoint y: 159, endPoint x: 457, endPoint y: 171, distance: 135.4
click at [457, 171] on ul "One 6’ table exhibit space First choice of exhibit location Large logo in the C…" at bounding box center [477, 169] width 345 height 39
click at [457, 171] on li "Large logo in the Consortium Agenda or individual tables" at bounding box center [485, 170] width 329 height 8
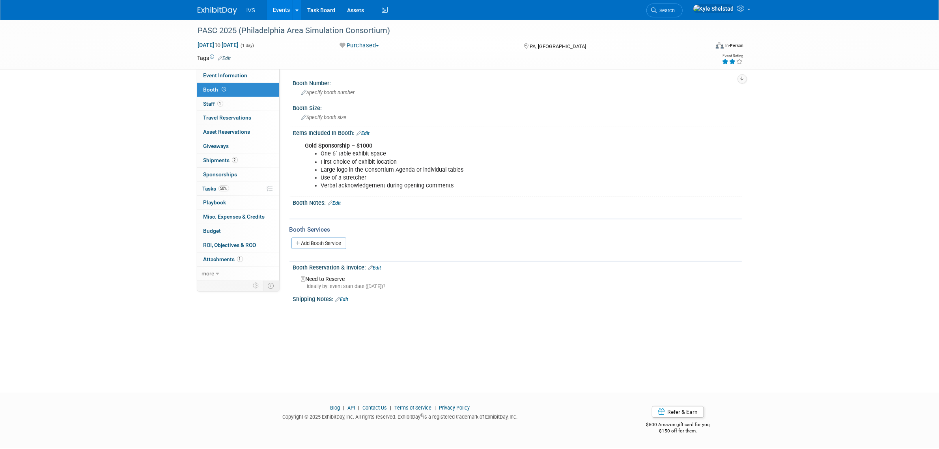
click at [377, 265] on link "Edit" at bounding box center [374, 268] width 13 height 6
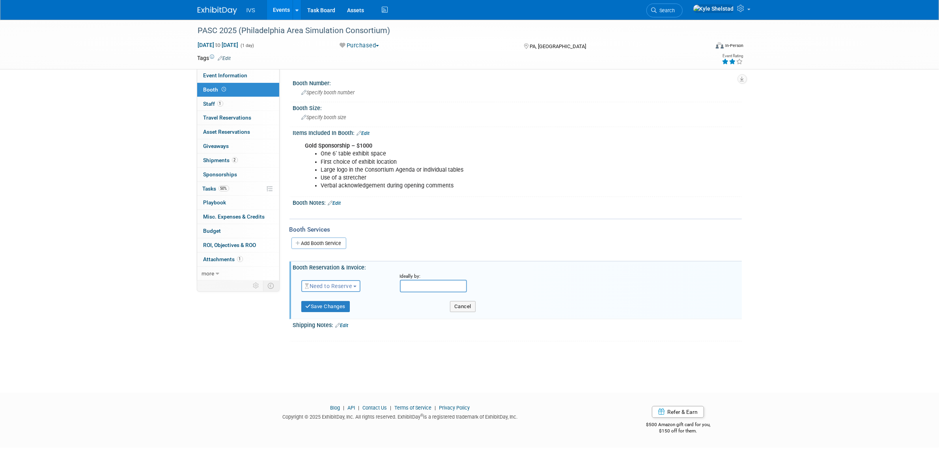
click at [352, 283] on span "Need to Reserve" at bounding box center [328, 286] width 47 height 6
click at [350, 306] on link "Reserved" at bounding box center [344, 310] width 84 height 11
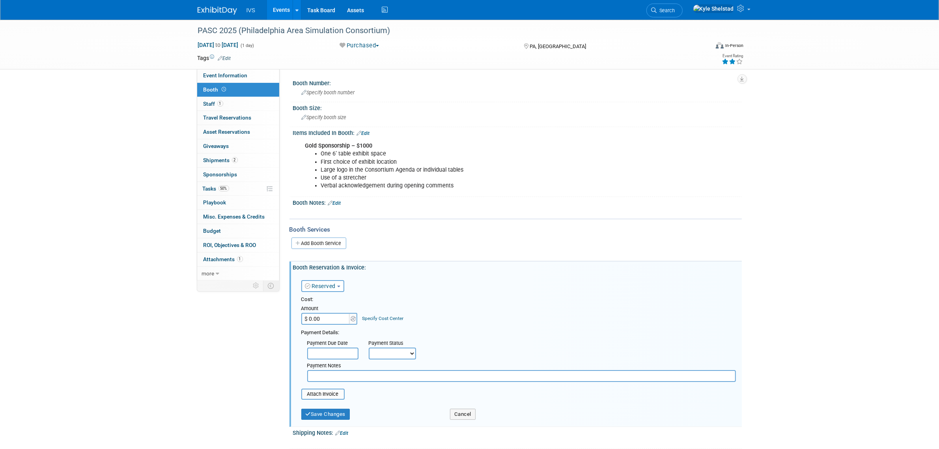
click at [327, 320] on input "$ 0.00" at bounding box center [325, 319] width 49 height 12
type input "$ 1,000.00"
click at [333, 409] on button "Save Changes" at bounding box center [325, 414] width 49 height 11
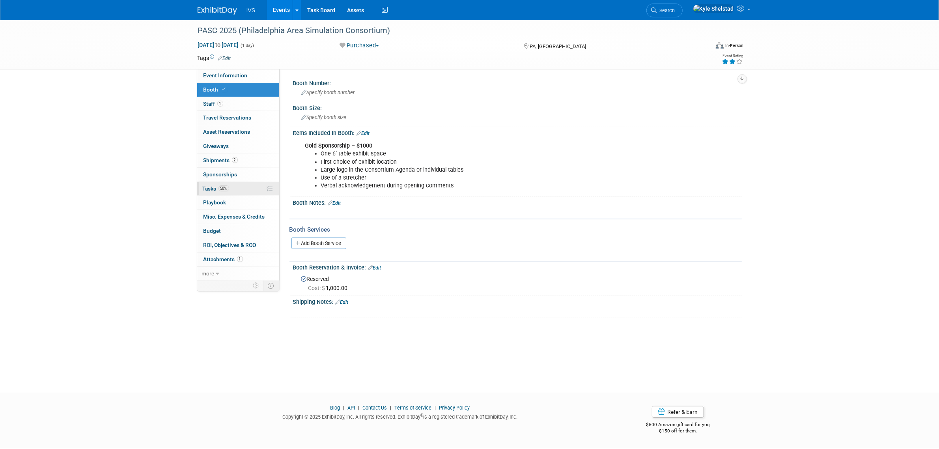
click at [243, 189] on link "50% Tasks 50%" at bounding box center [238, 189] width 82 height 14
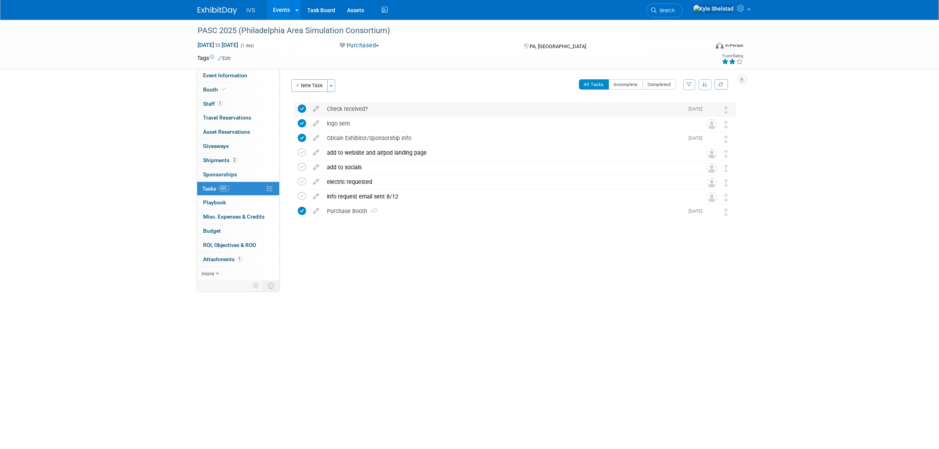
click at [387, 106] on div "Check received?" at bounding box center [504, 108] width 361 height 13
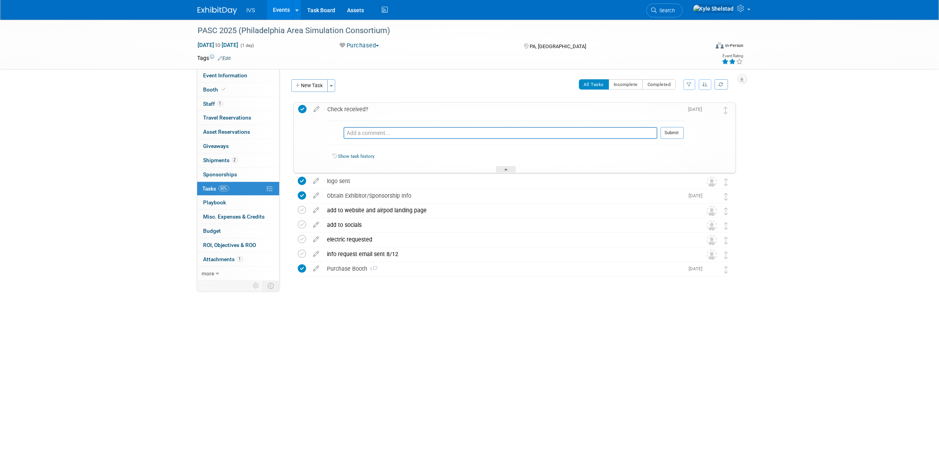
click at [352, 108] on div "Check received?" at bounding box center [504, 109] width 360 height 13
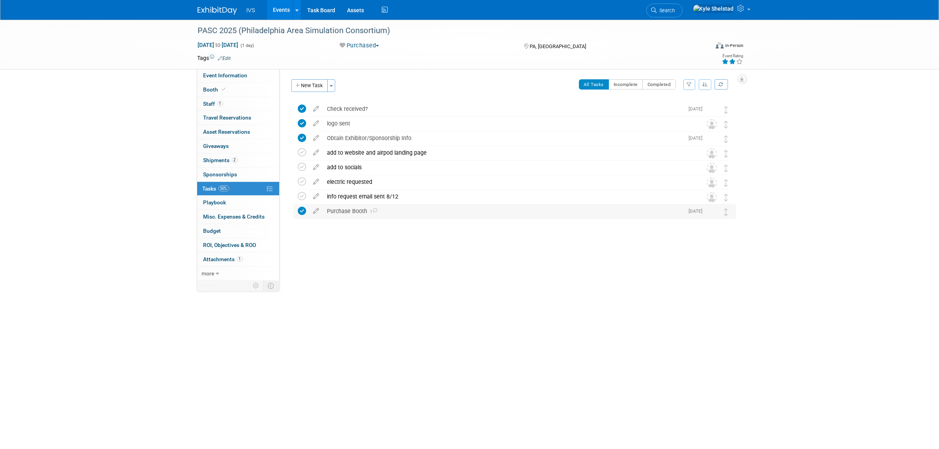
click at [388, 211] on div "Purchase Booth 1" at bounding box center [504, 210] width 361 height 13
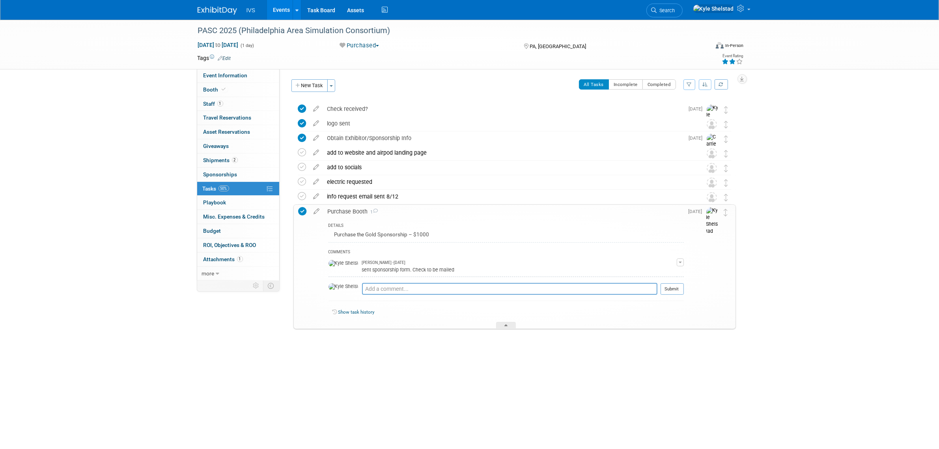
click at [388, 212] on div "Purchase Booth 1" at bounding box center [504, 211] width 360 height 13
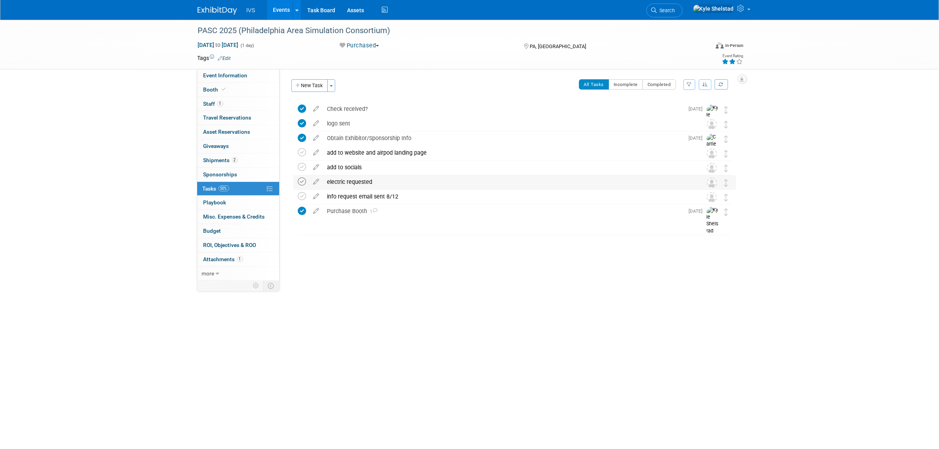
click at [306, 180] on icon at bounding box center [302, 182] width 8 height 8
click at [303, 194] on icon at bounding box center [302, 196] width 8 height 8
click at [302, 165] on icon at bounding box center [302, 167] width 8 height 8
click at [301, 160] on div "PASC 2025 (Philadelphia Area Simulation Consortium) [GEOGRAPHIC_DATA], [GEOGRAP…" at bounding box center [513, 160] width 447 height 117
click at [301, 155] on icon at bounding box center [302, 152] width 8 height 8
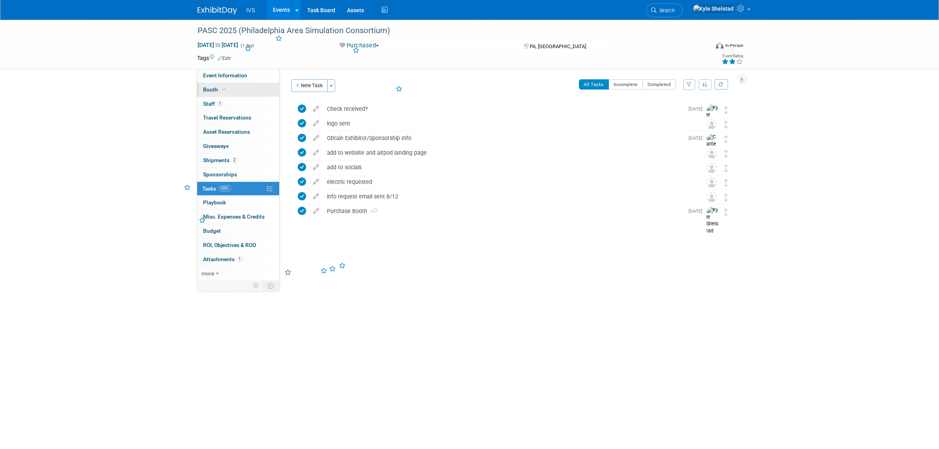
click at [237, 91] on link "Booth" at bounding box center [238, 90] width 82 height 14
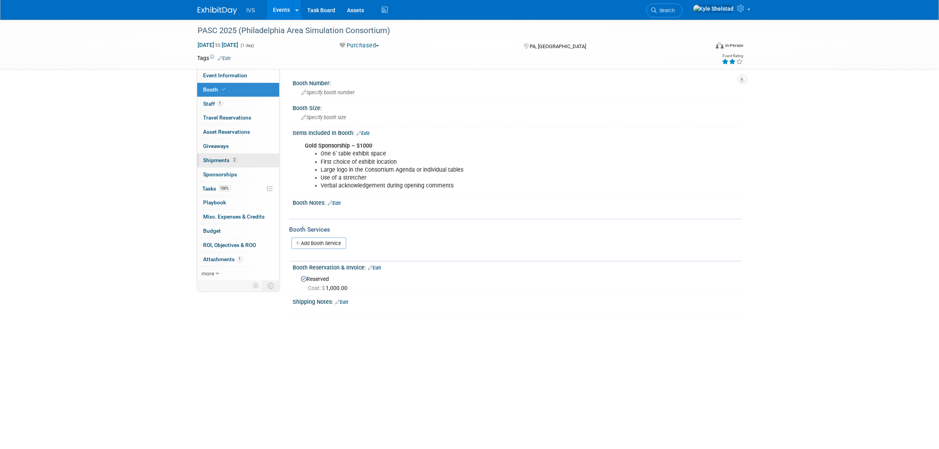
click at [241, 161] on link "2 Shipments 2" at bounding box center [238, 160] width 82 height 14
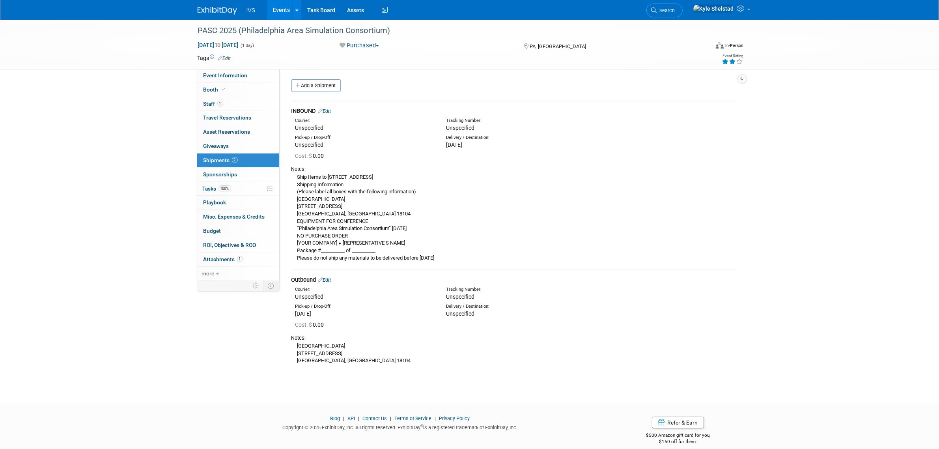
click at [283, 8] on link "Events" at bounding box center [281, 10] width 29 height 20
